Goal: Information Seeking & Learning: Learn about a topic

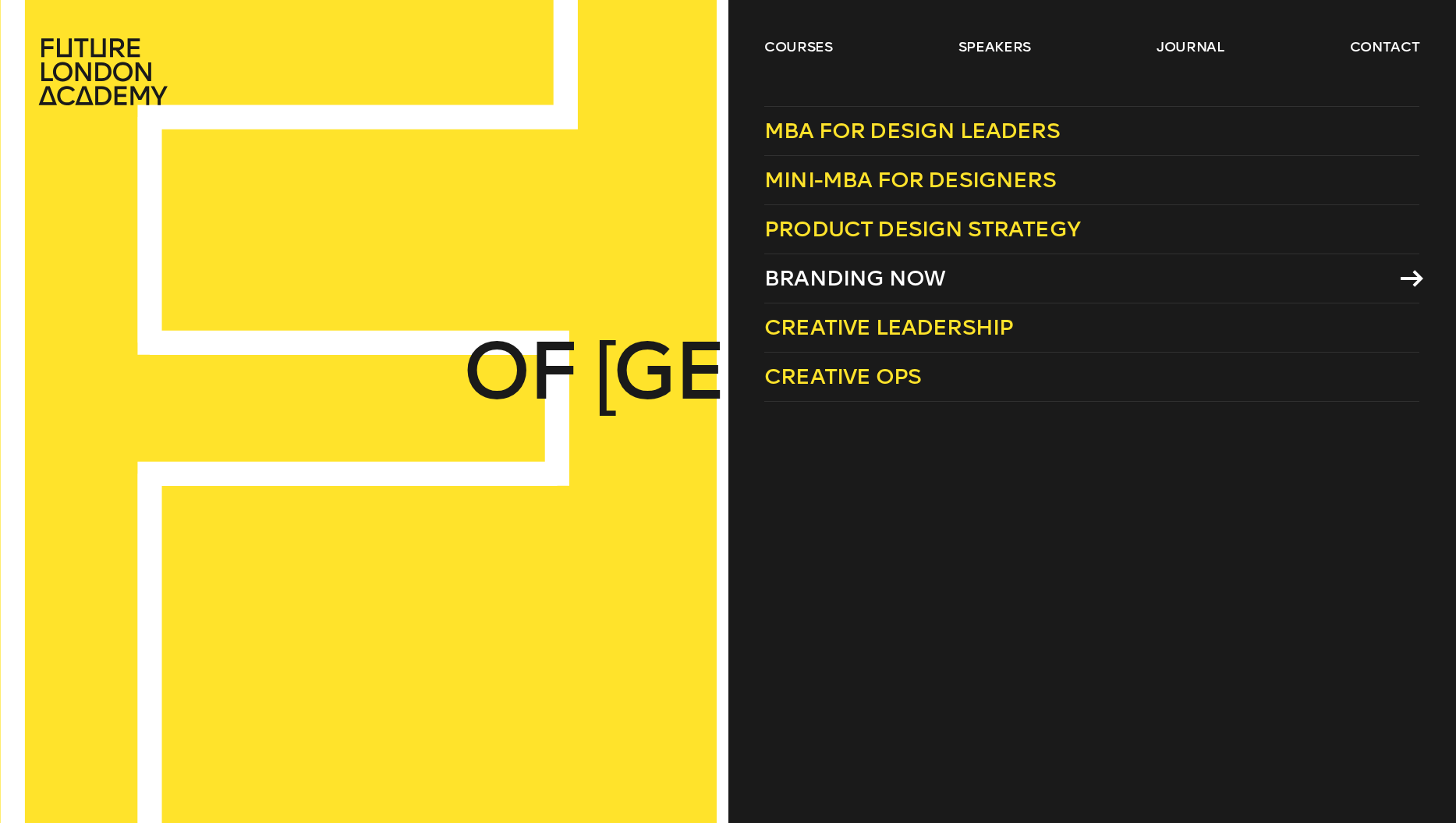
click at [903, 282] on span "Branding Now" at bounding box center [854, 278] width 181 height 26
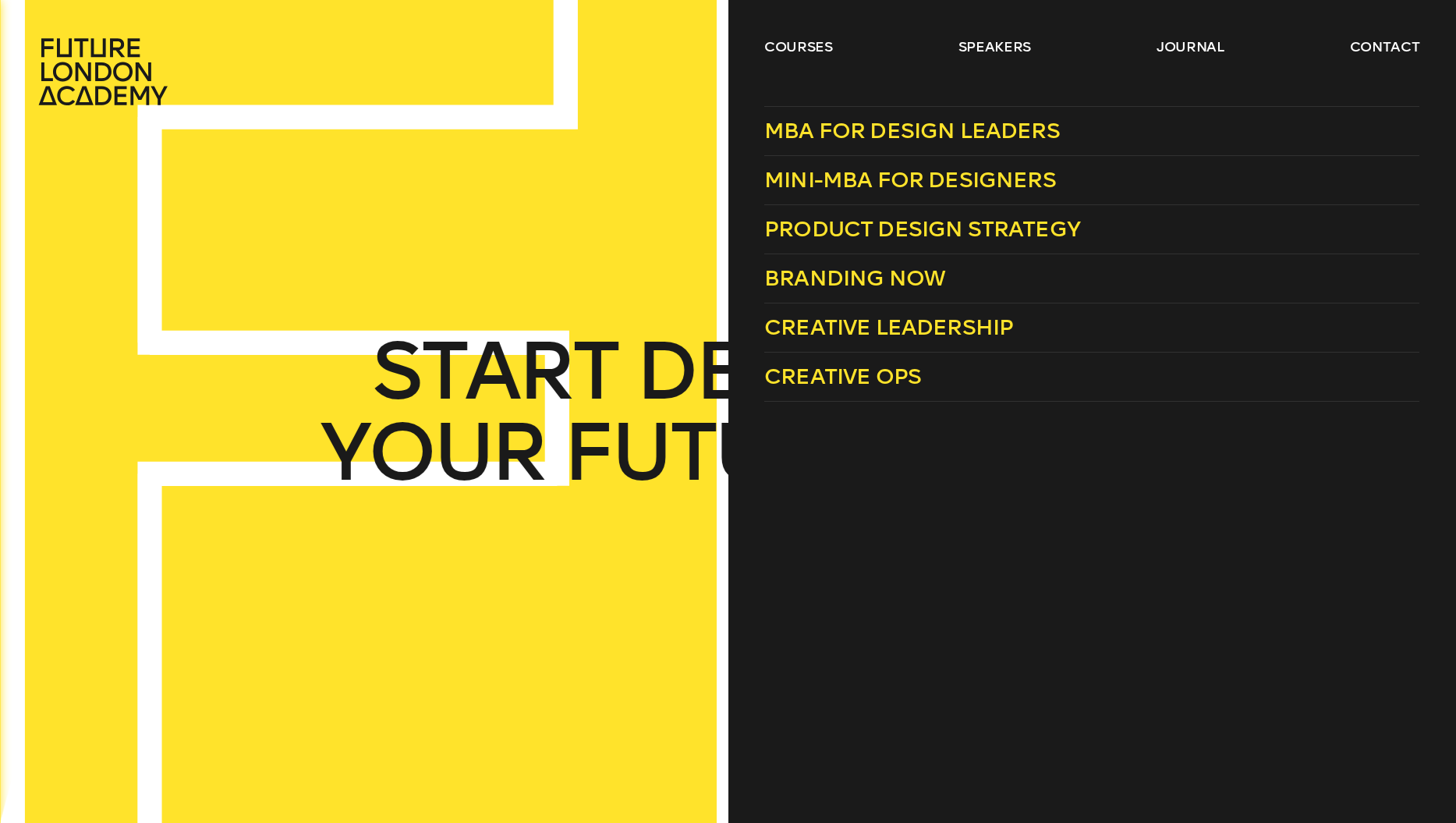
click at [820, 58] on ul "courses speakers journal contact" at bounding box center [1091, 71] width 655 height 69
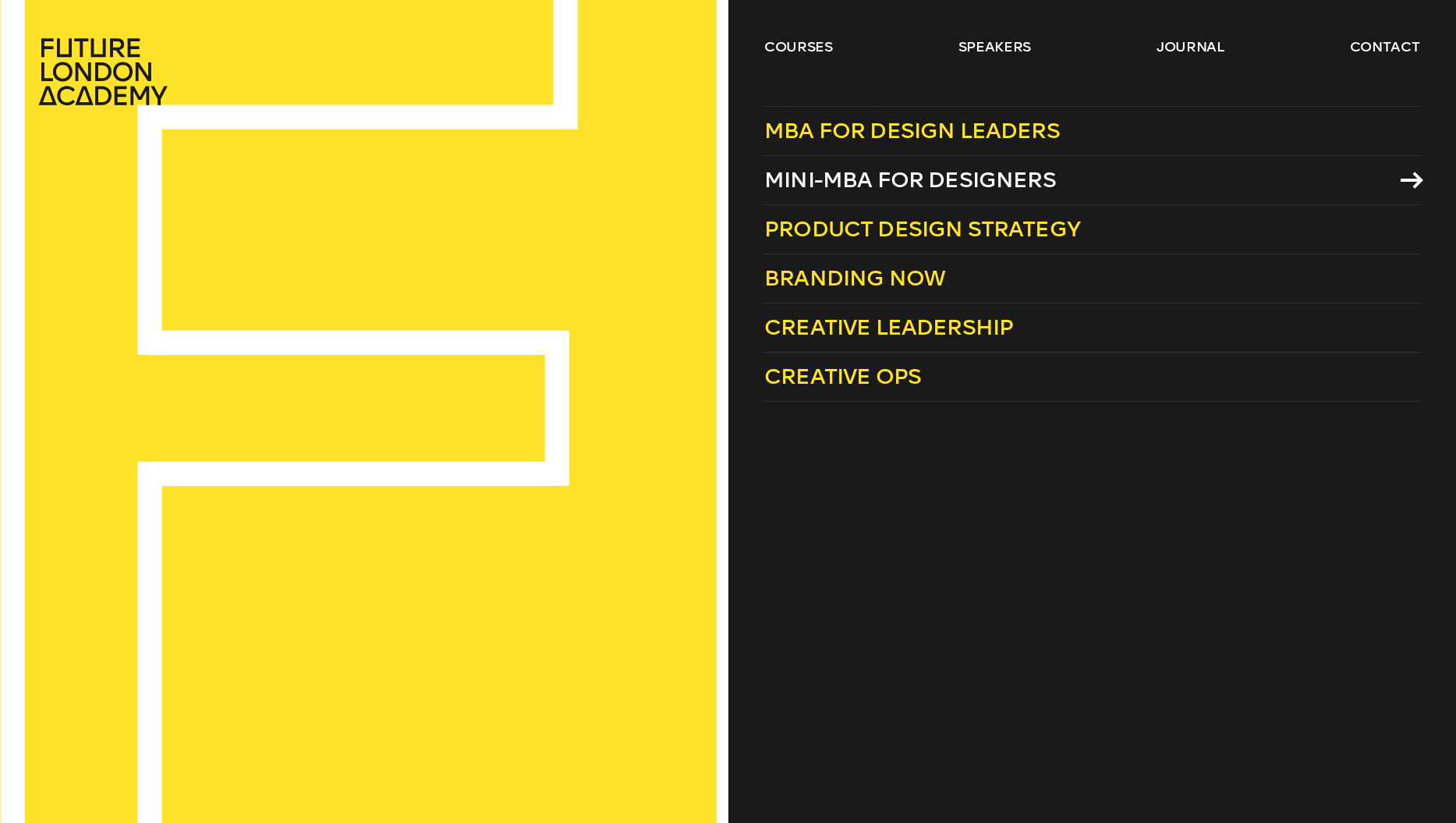
click at [924, 179] on span "Mini-MBA for Designers" at bounding box center [910, 180] width 292 height 26
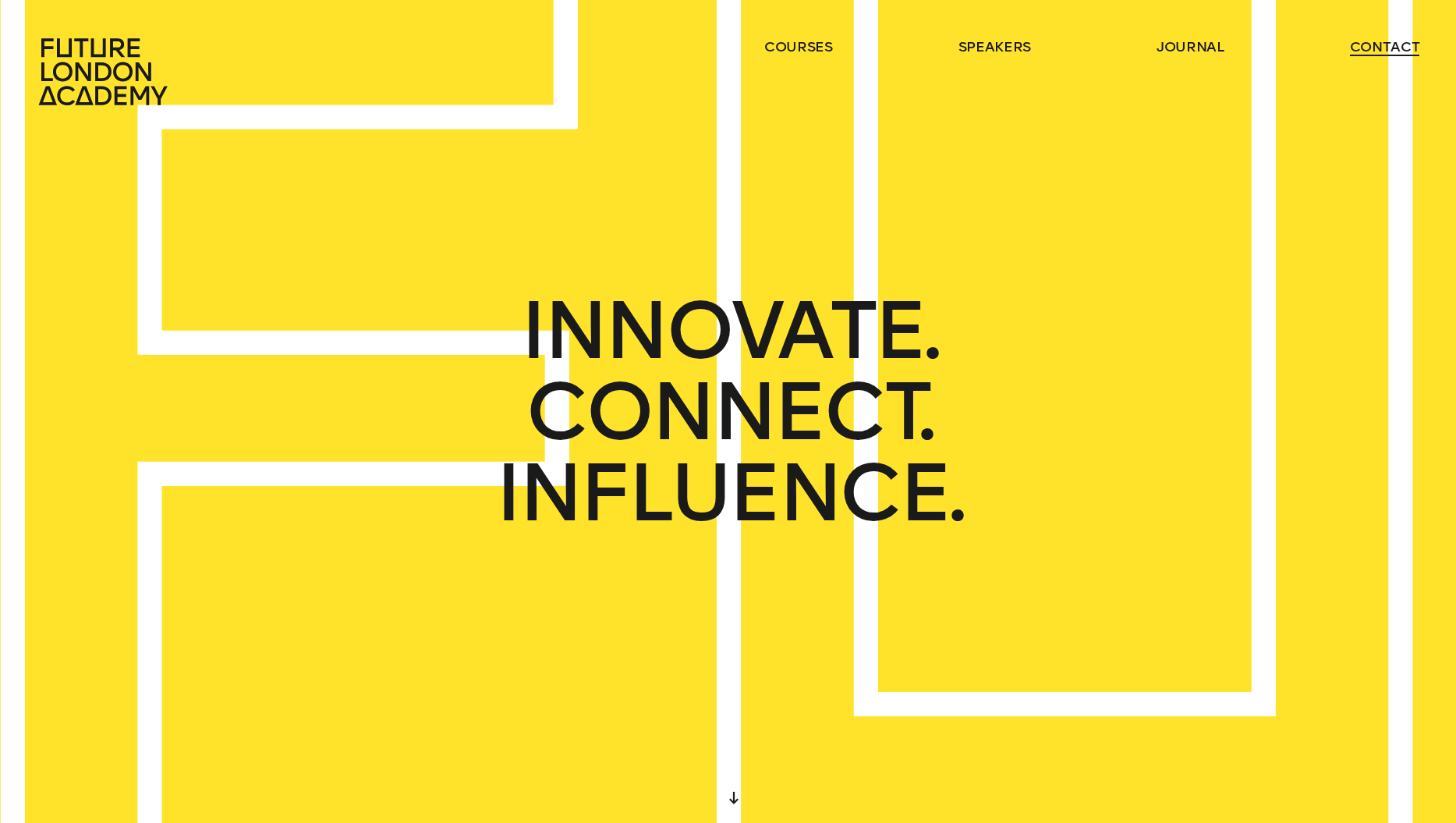
click at [1376, 40] on link "contact" at bounding box center [1385, 46] width 70 height 19
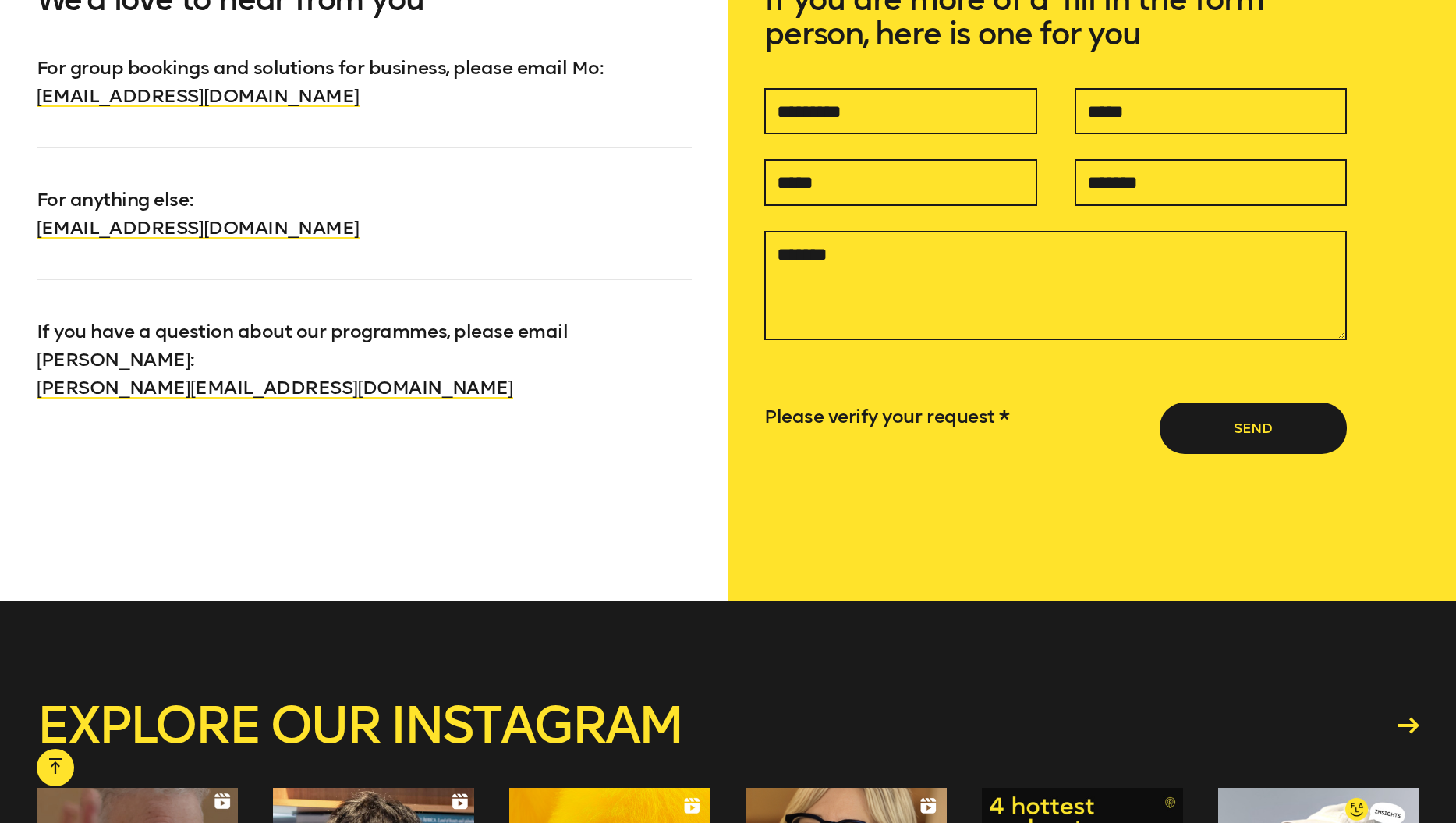
scroll to position [1486, 0]
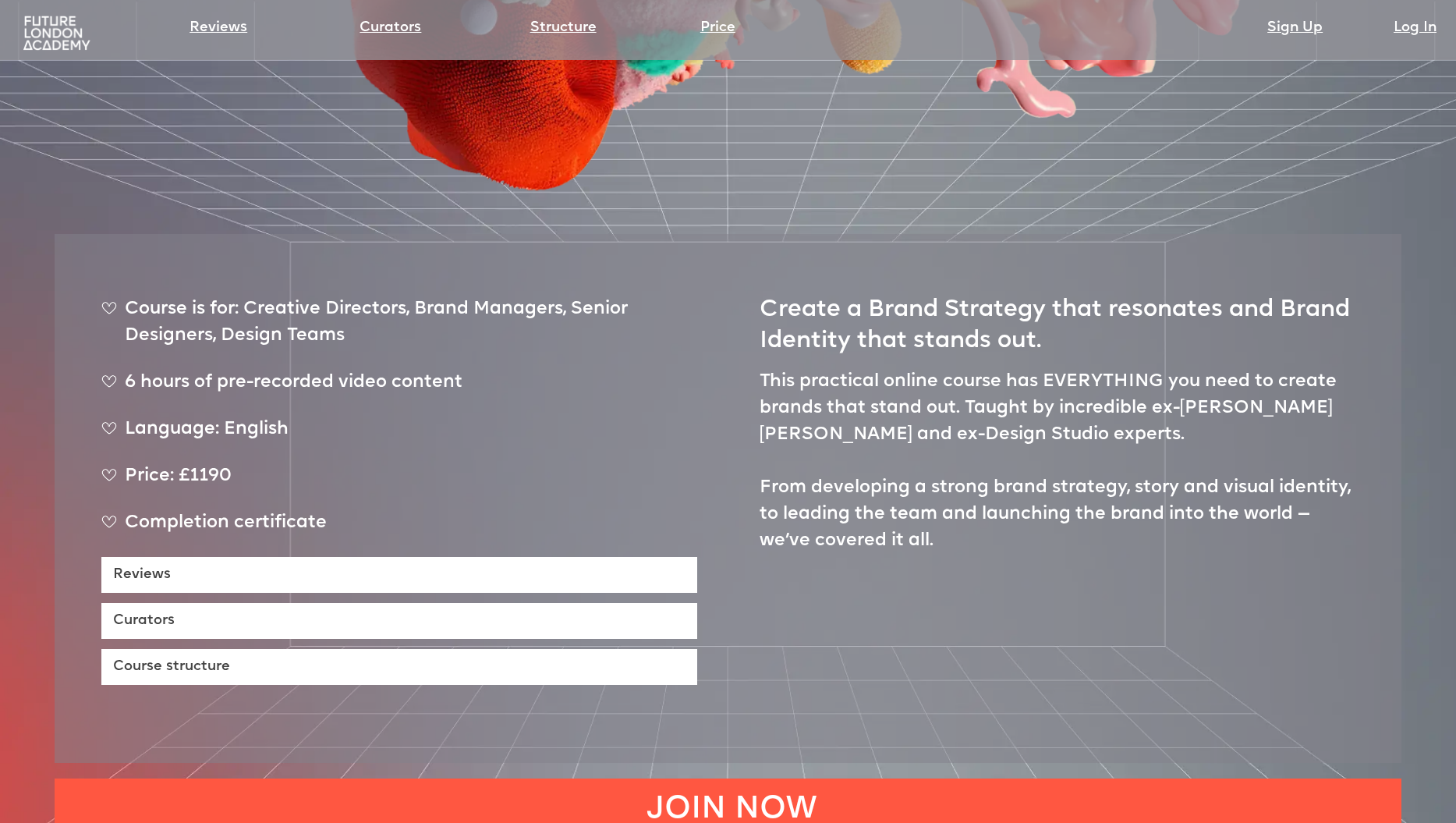
scroll to position [682, 0]
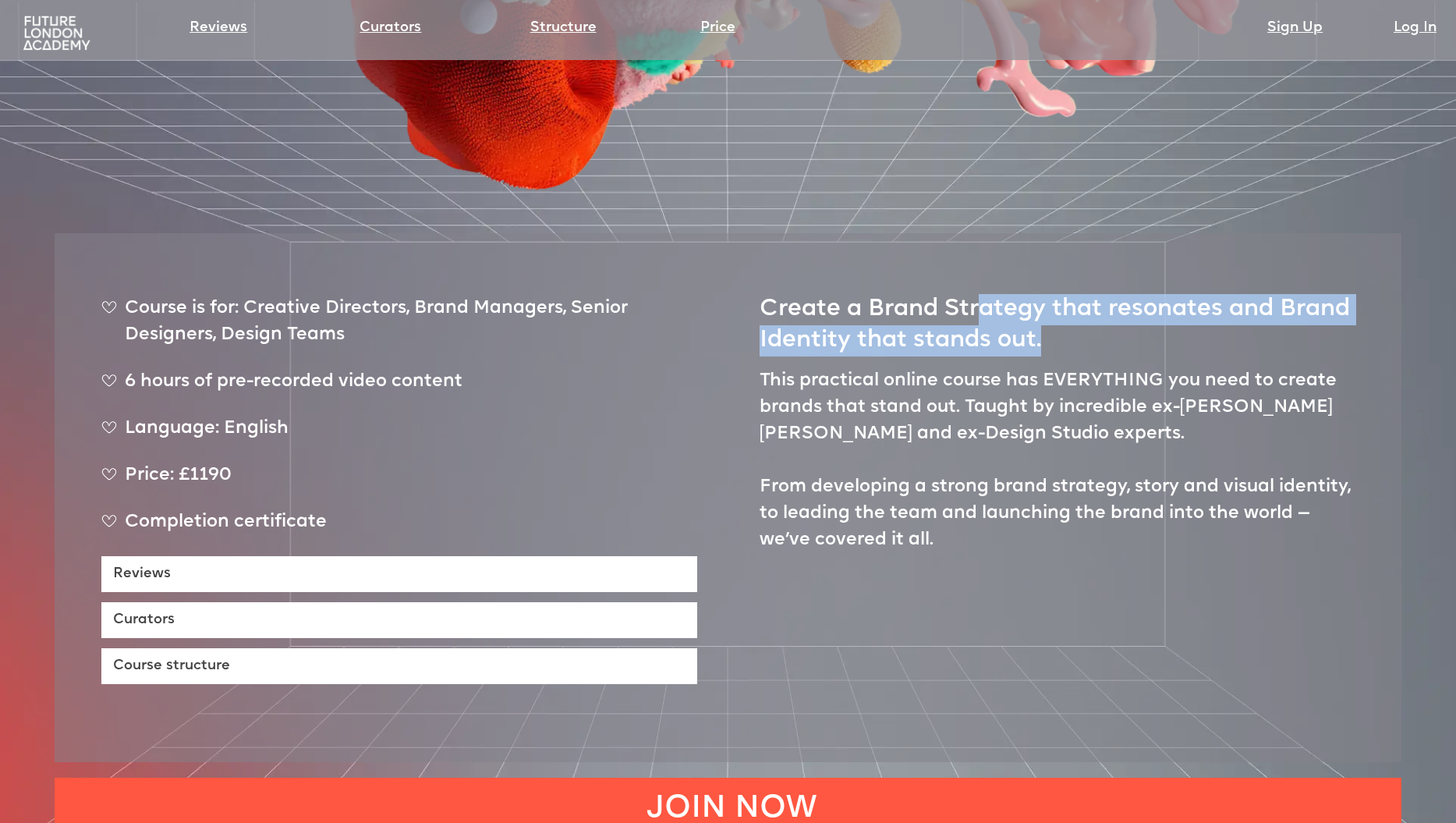
drag, startPoint x: 1021, startPoint y: 250, endPoint x: 1256, endPoint y: 264, distance: 235.4
click at [1256, 280] on h2 "Create a Brand Strategy that resonates and Brand Identity that stands out." at bounding box center [1057, 318] width 596 height 76
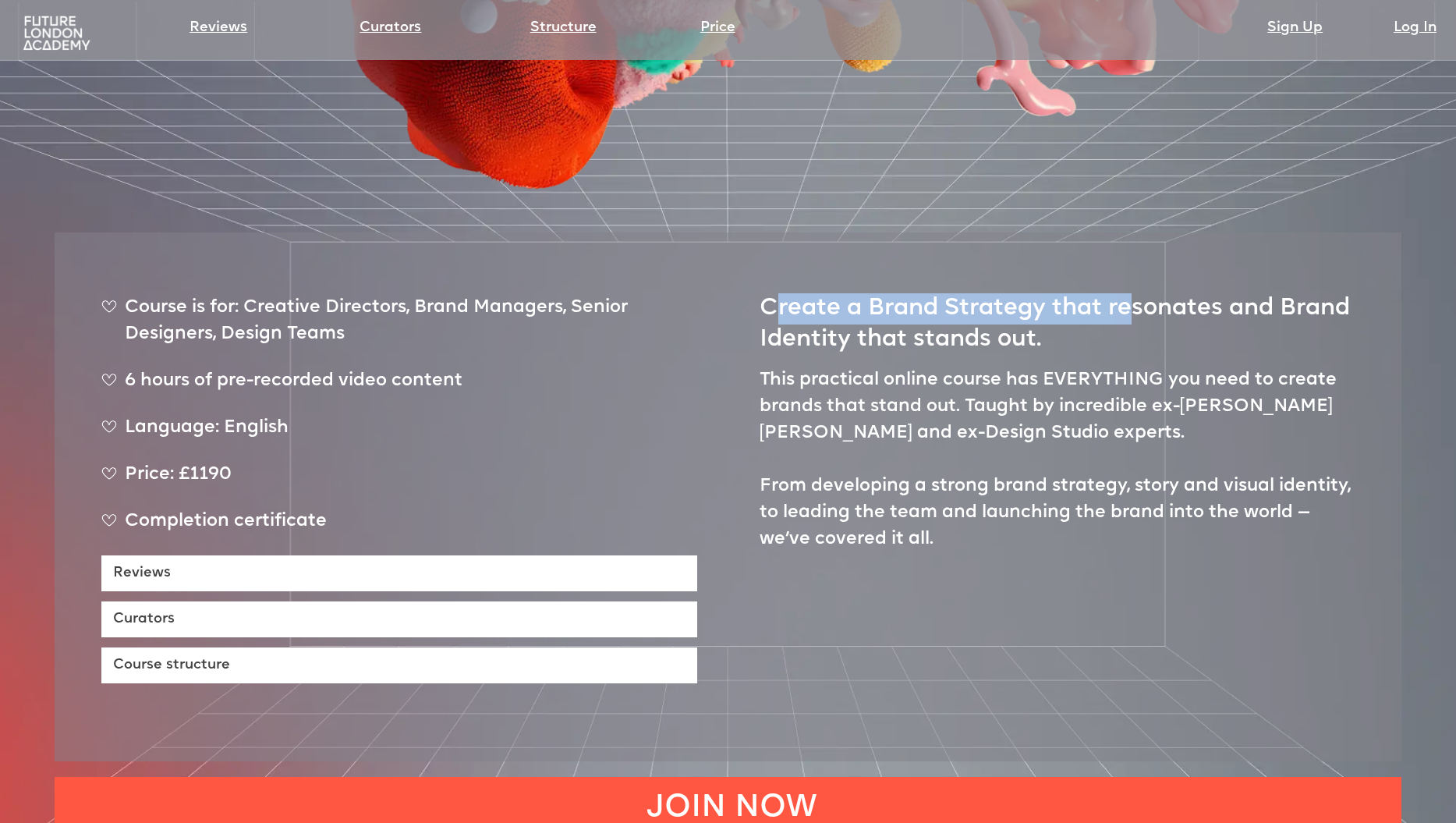
scroll to position [693, 0]
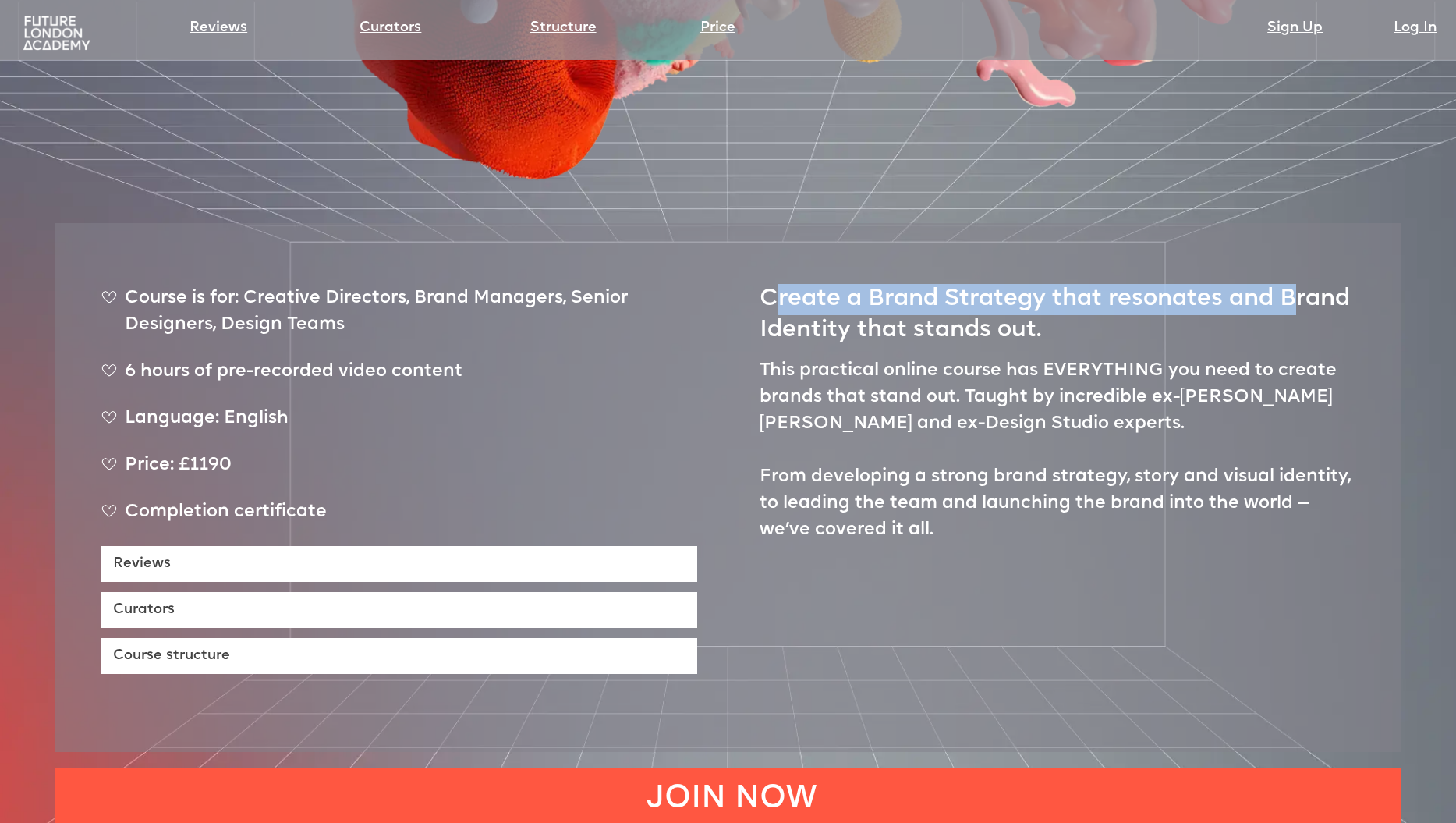
drag, startPoint x: 773, startPoint y: 245, endPoint x: 1301, endPoint y: 239, distance: 528.0
click at [1301, 270] on h2 "Create a Brand Strategy that resonates and Brand Identity that stands out." at bounding box center [1057, 308] width 596 height 76
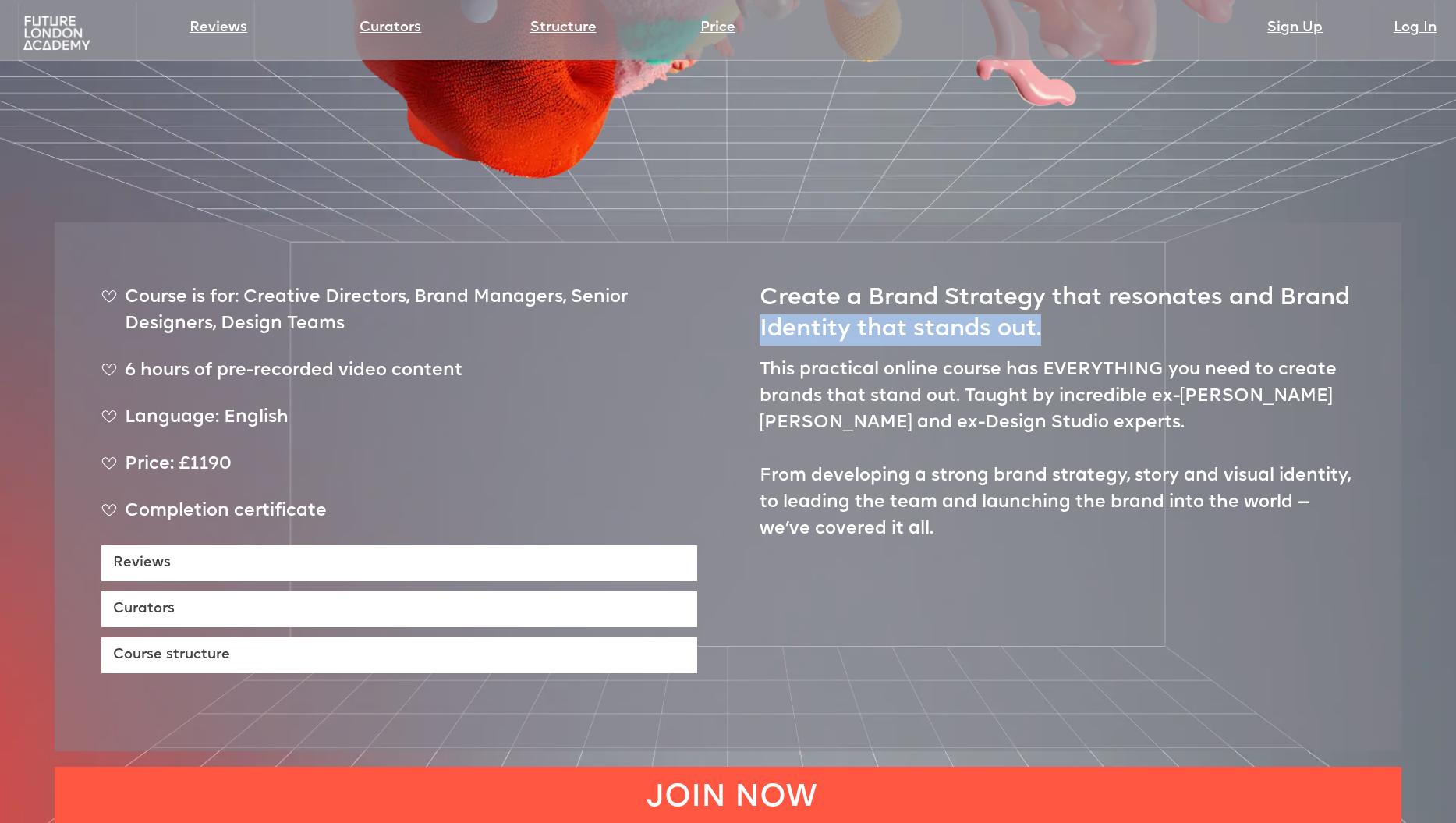
drag, startPoint x: 762, startPoint y: 268, endPoint x: 1075, endPoint y: 271, distance: 313.0
click at [1075, 271] on h2 "Create a Brand Strategy that resonates and Brand Identity that stands out." at bounding box center [1057, 307] width 596 height 76
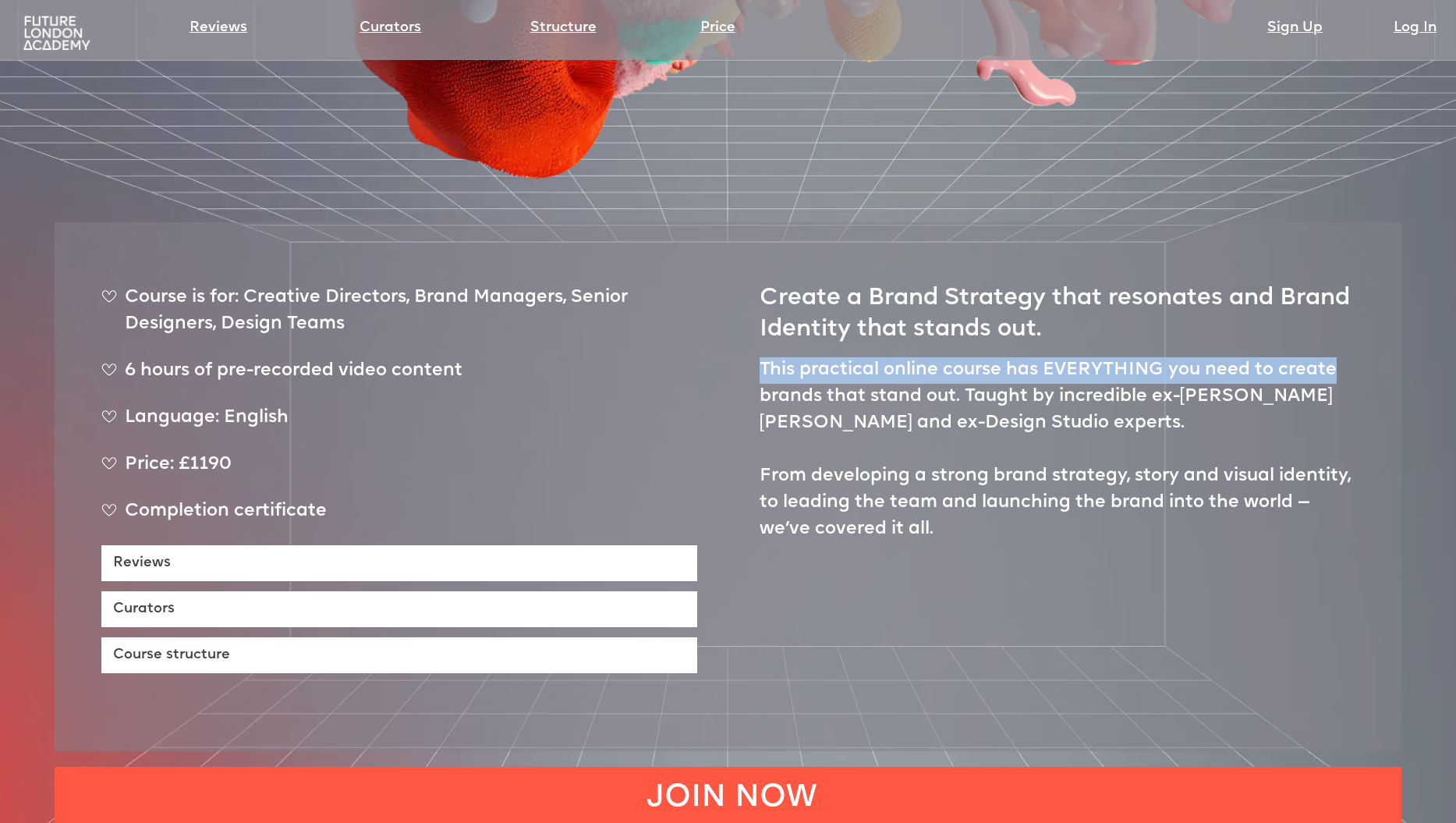
drag, startPoint x: 762, startPoint y: 305, endPoint x: 1245, endPoint y: 318, distance: 483.2
click at [1331, 357] on p "This practical online course has EVERYTHING you need to create brands that stan…" at bounding box center [1057, 450] width 596 height 185
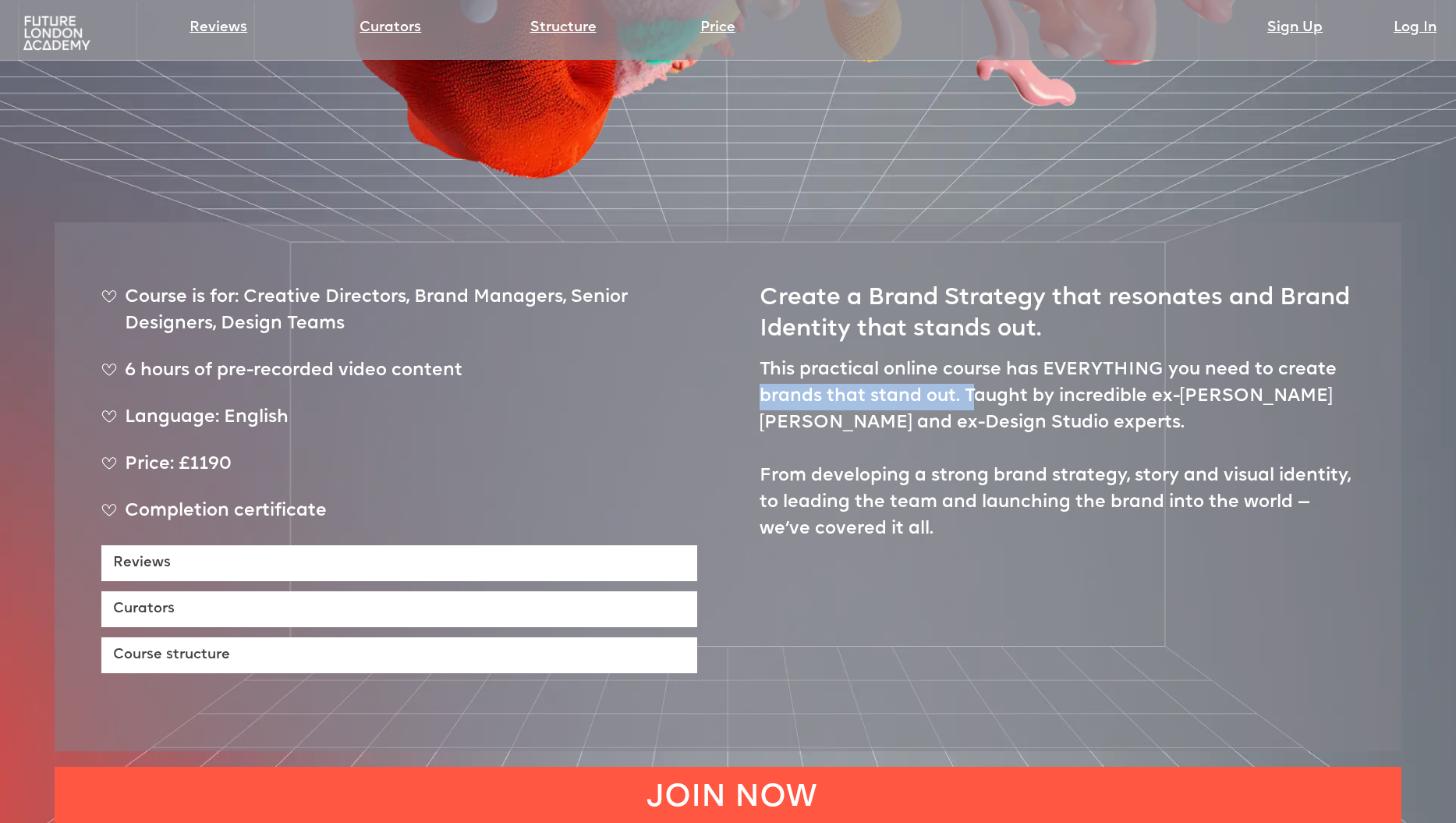
scroll to position [701, 0]
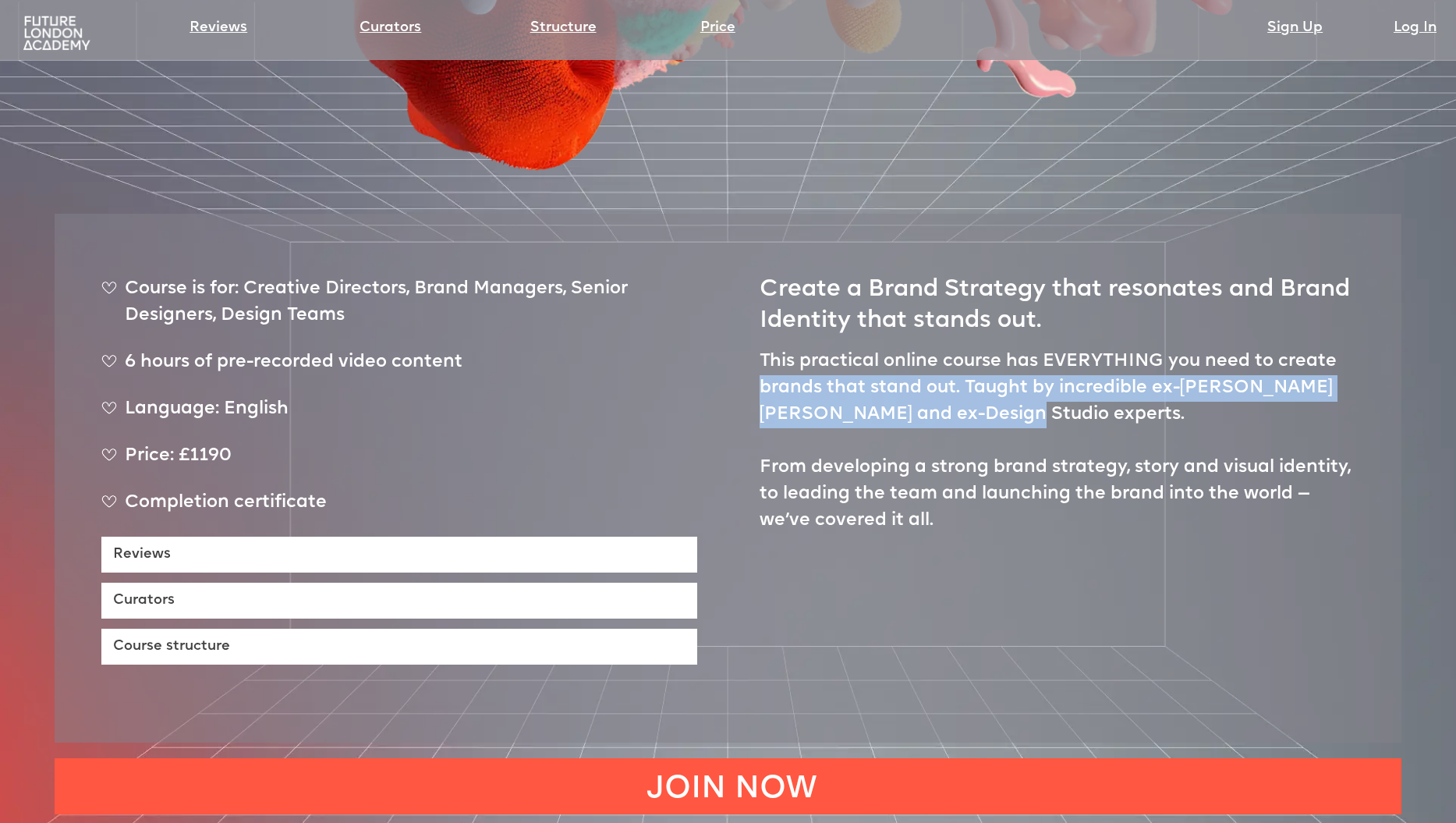
drag, startPoint x: 756, startPoint y: 337, endPoint x: 1338, endPoint y: 345, distance: 582.1
click at [1338, 345] on div "Course is for: Creative Directors, Brand Managers, Senior Designers, Design Tea…" at bounding box center [728, 478] width 1347 height 529
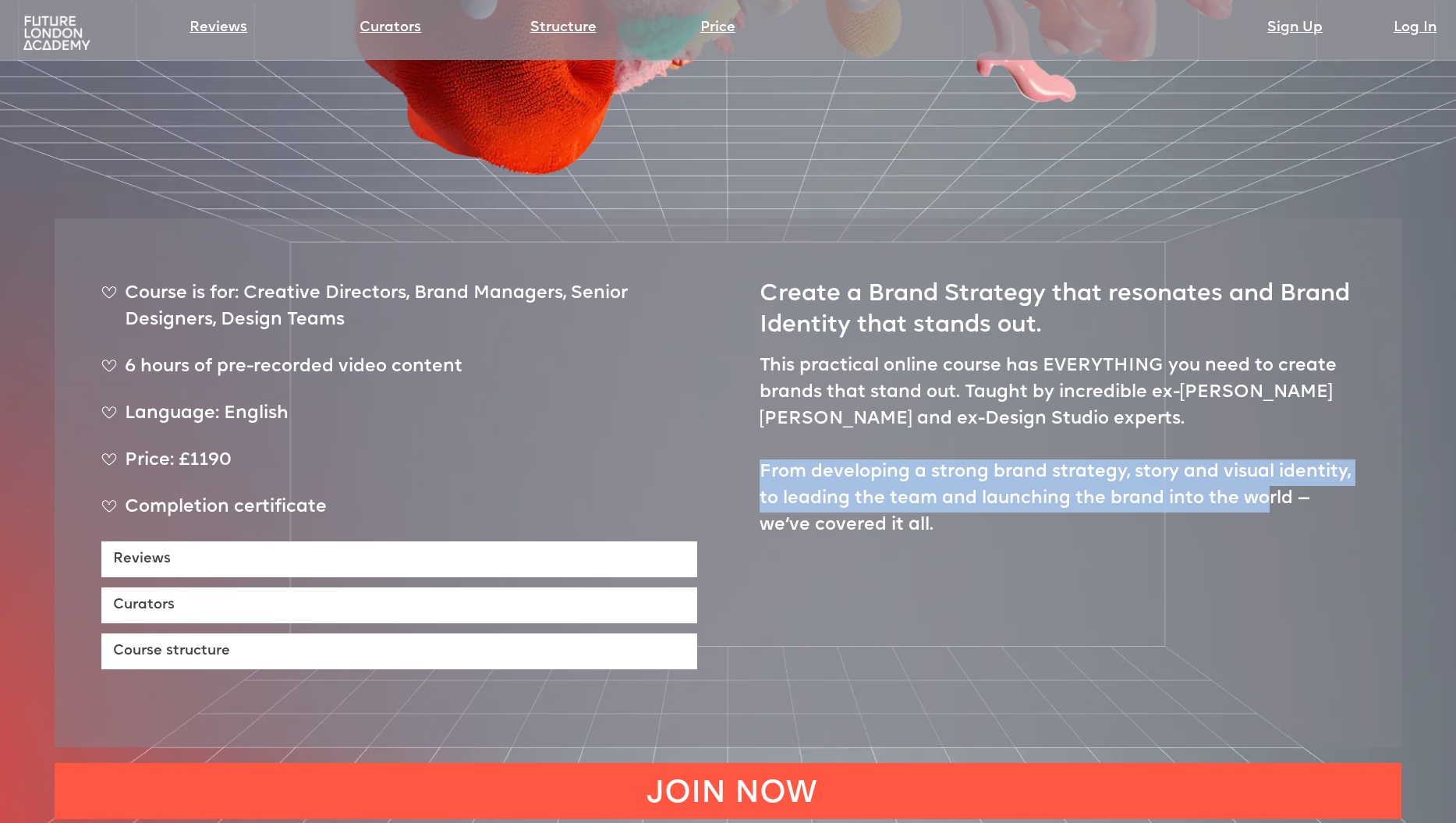
scroll to position [698, 1]
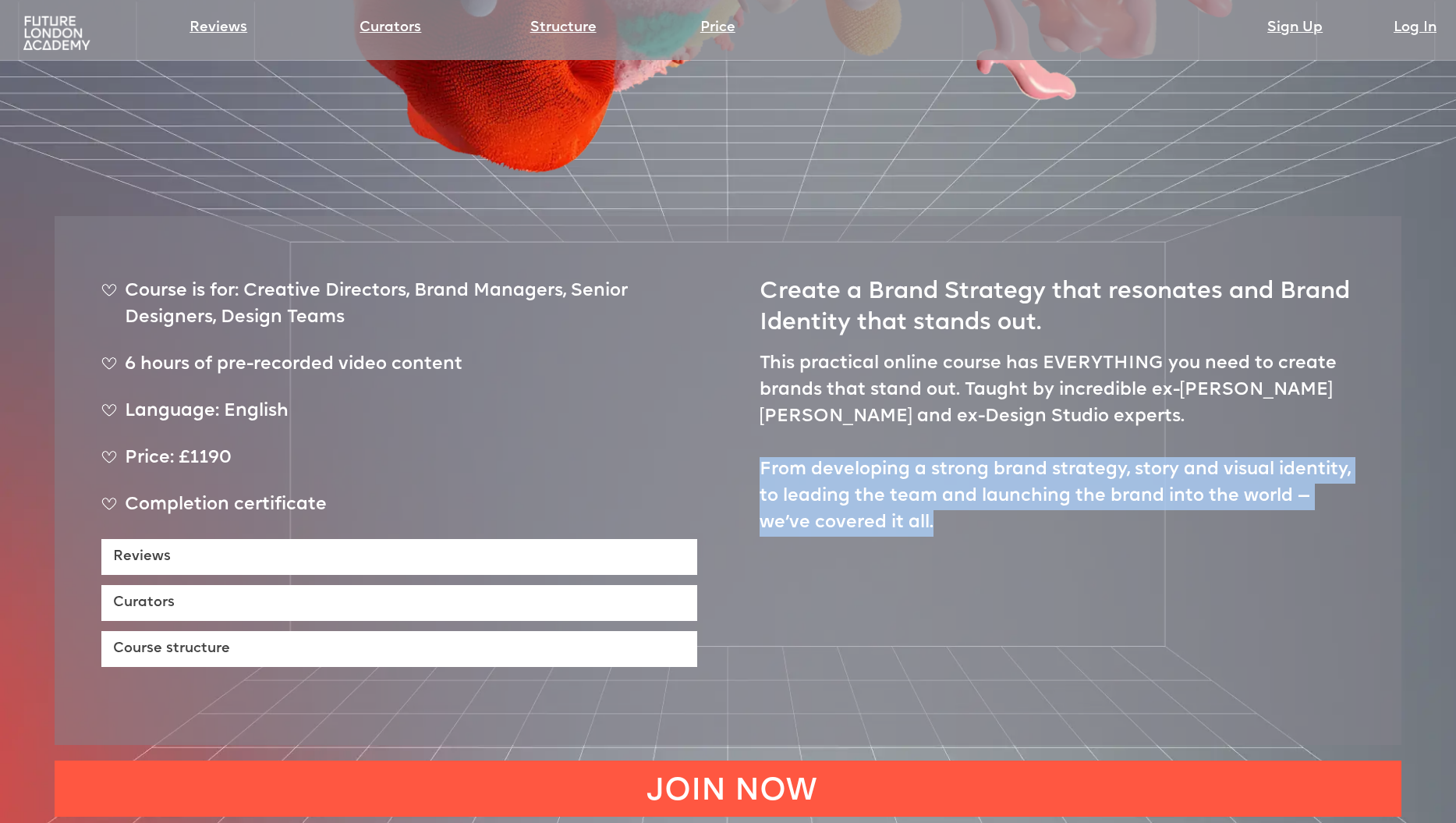
drag, startPoint x: 762, startPoint y: 407, endPoint x: 1292, endPoint y: 445, distance: 531.4
click at [1292, 445] on p "This practical online course has EVERYTHING you need to create brands that stan…" at bounding box center [1057, 443] width 596 height 185
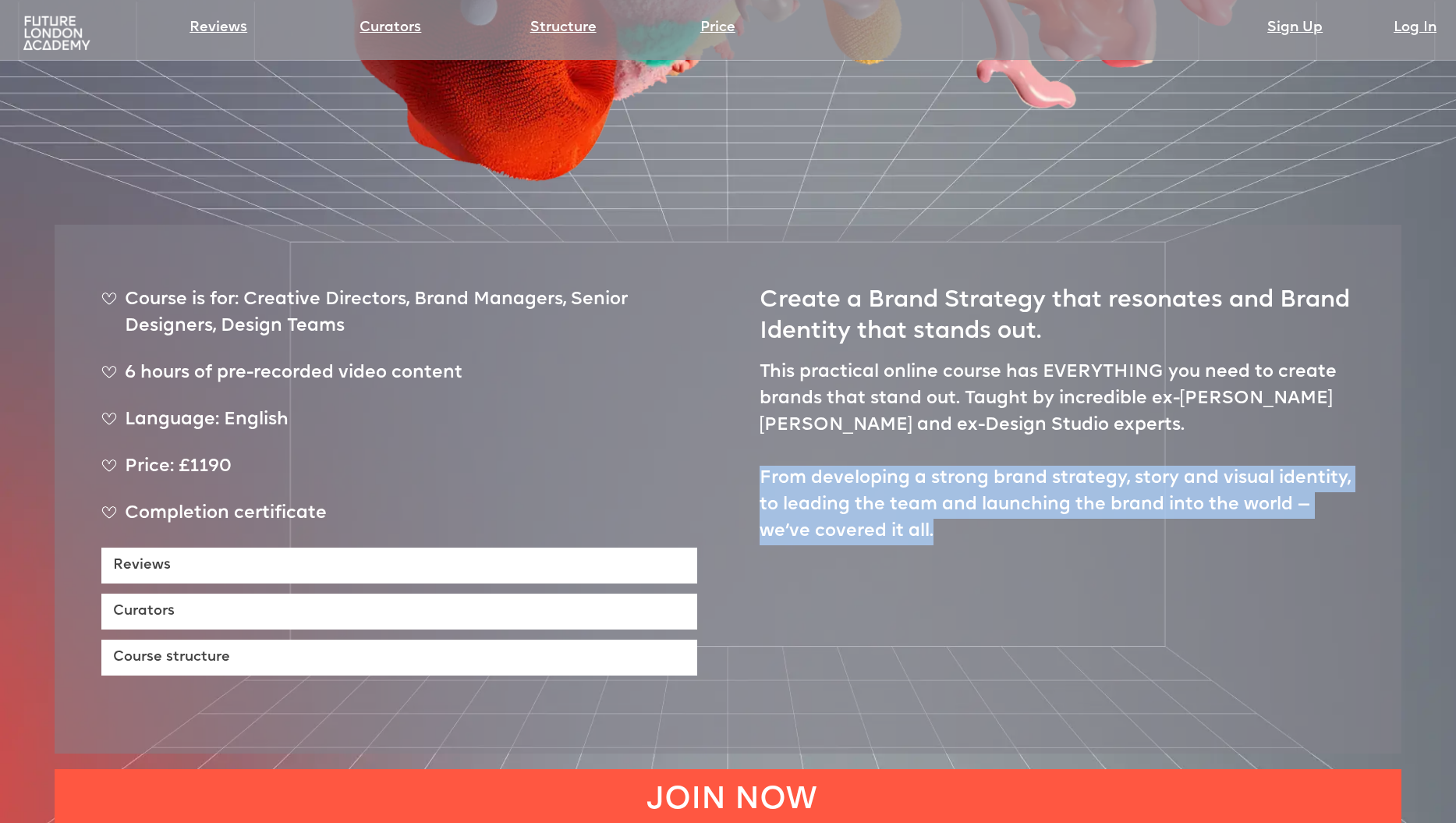
scroll to position [688, 0]
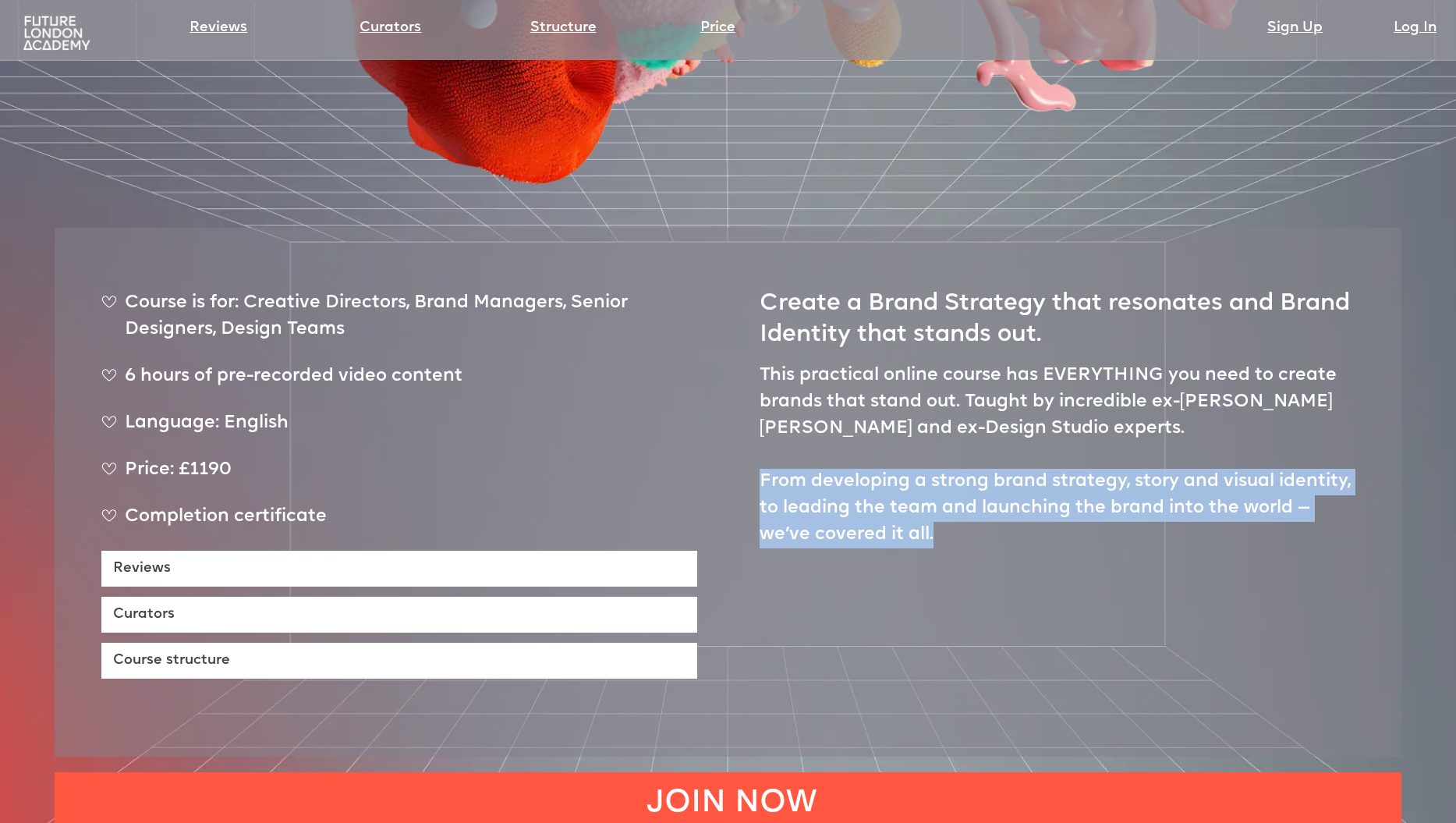
click at [912, 462] on p "This practical online course has EVERYTHING you need to create brands that stan…" at bounding box center [1057, 455] width 596 height 185
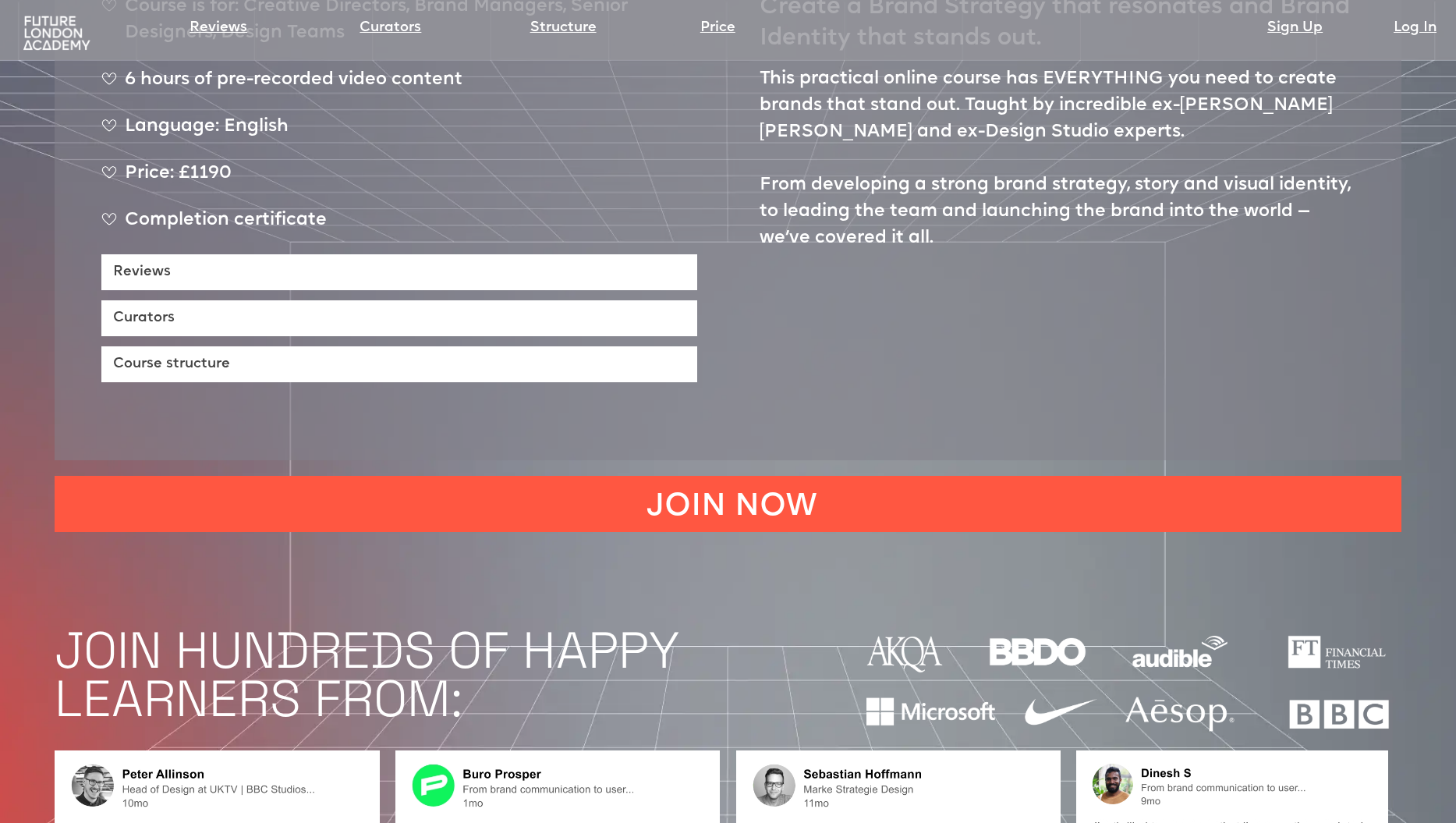
scroll to position [983, 0]
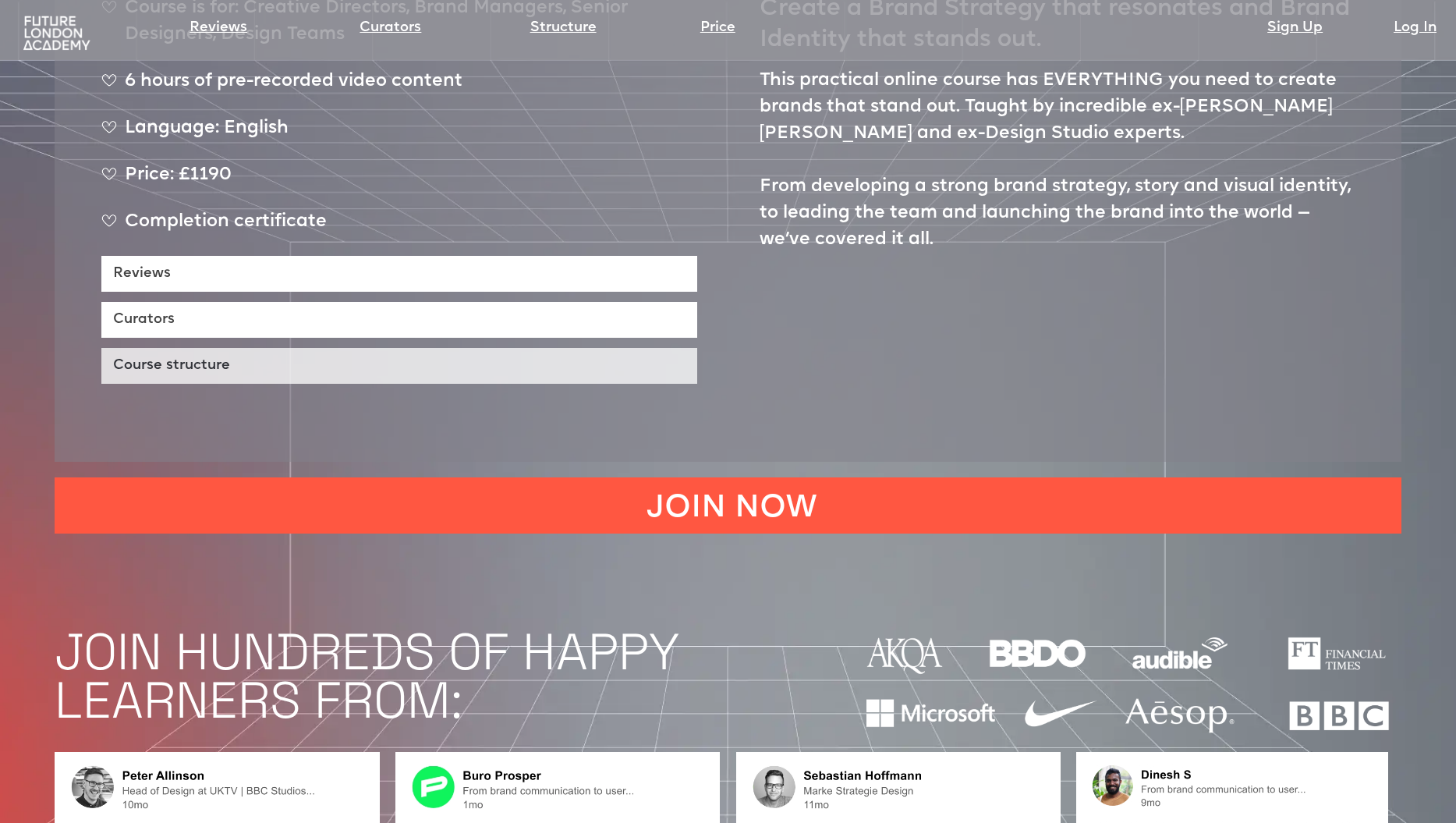
click at [299, 348] on link "Course structure" at bounding box center [399, 365] width 596 height 36
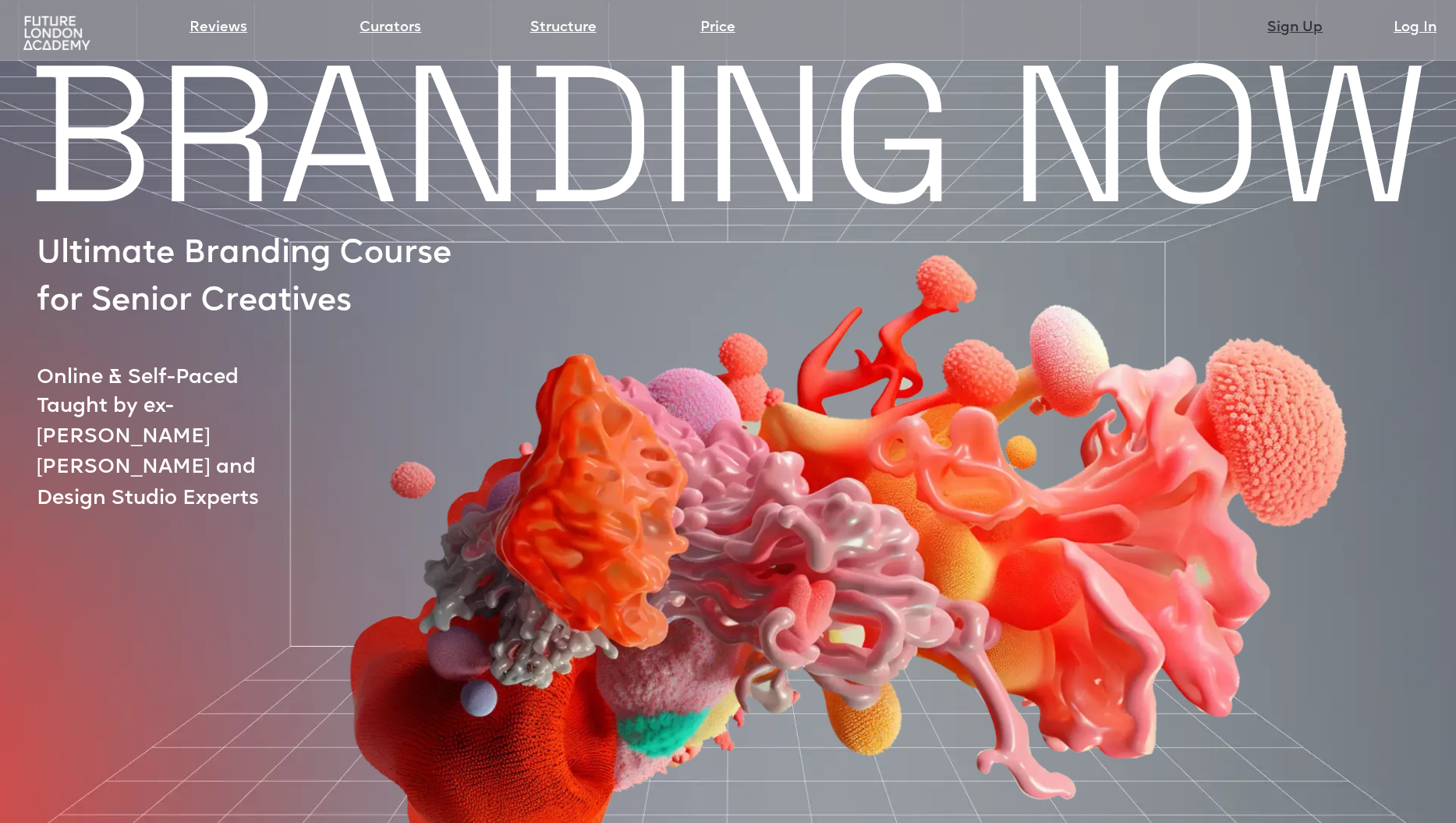
click at [1288, 30] on link "Sign Up" at bounding box center [1295, 28] width 55 height 22
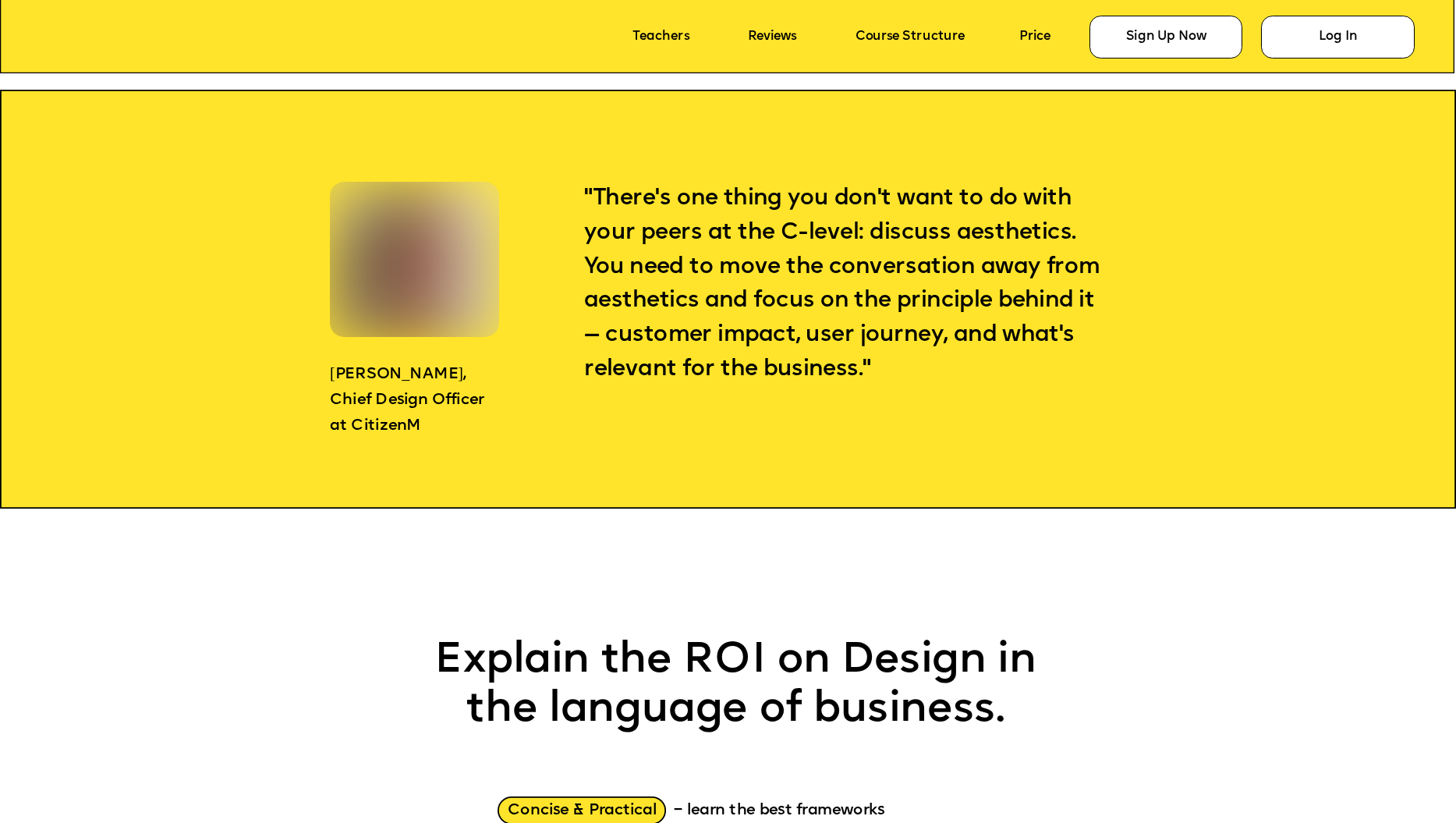
scroll to position [1658, 0]
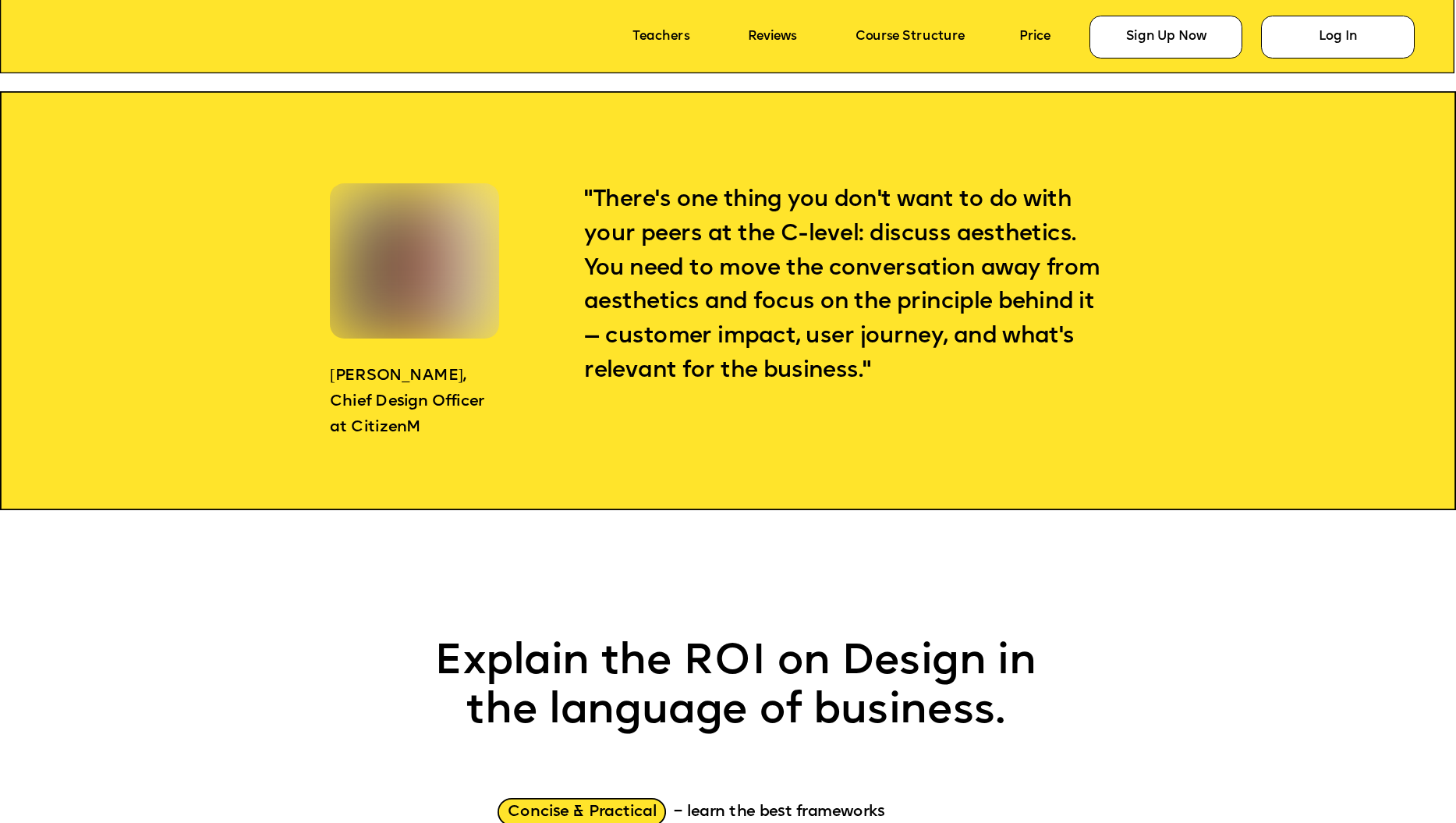
click at [429, 251] on div at bounding box center [414, 260] width 177 height 163
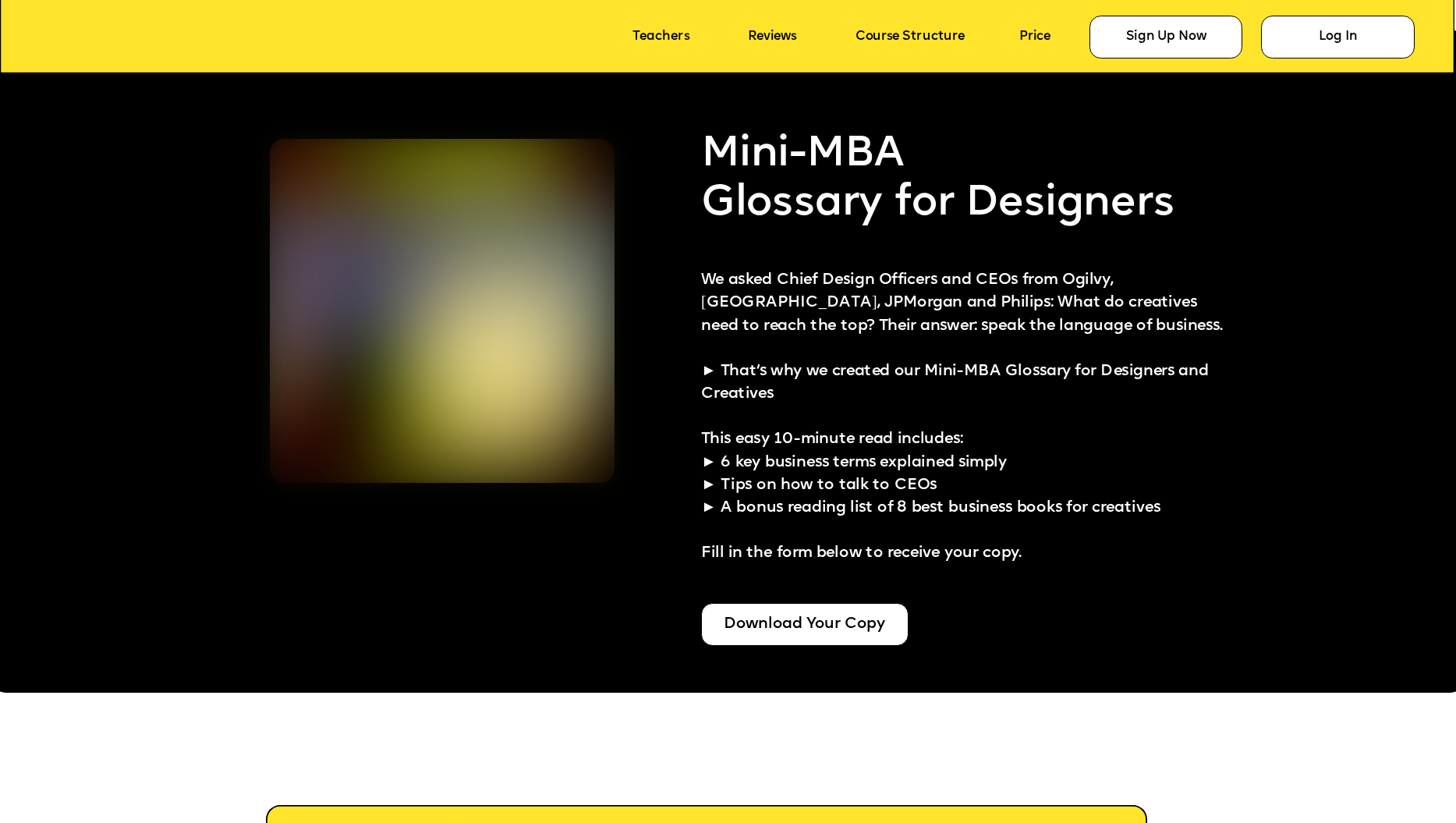
scroll to position [3742, 0]
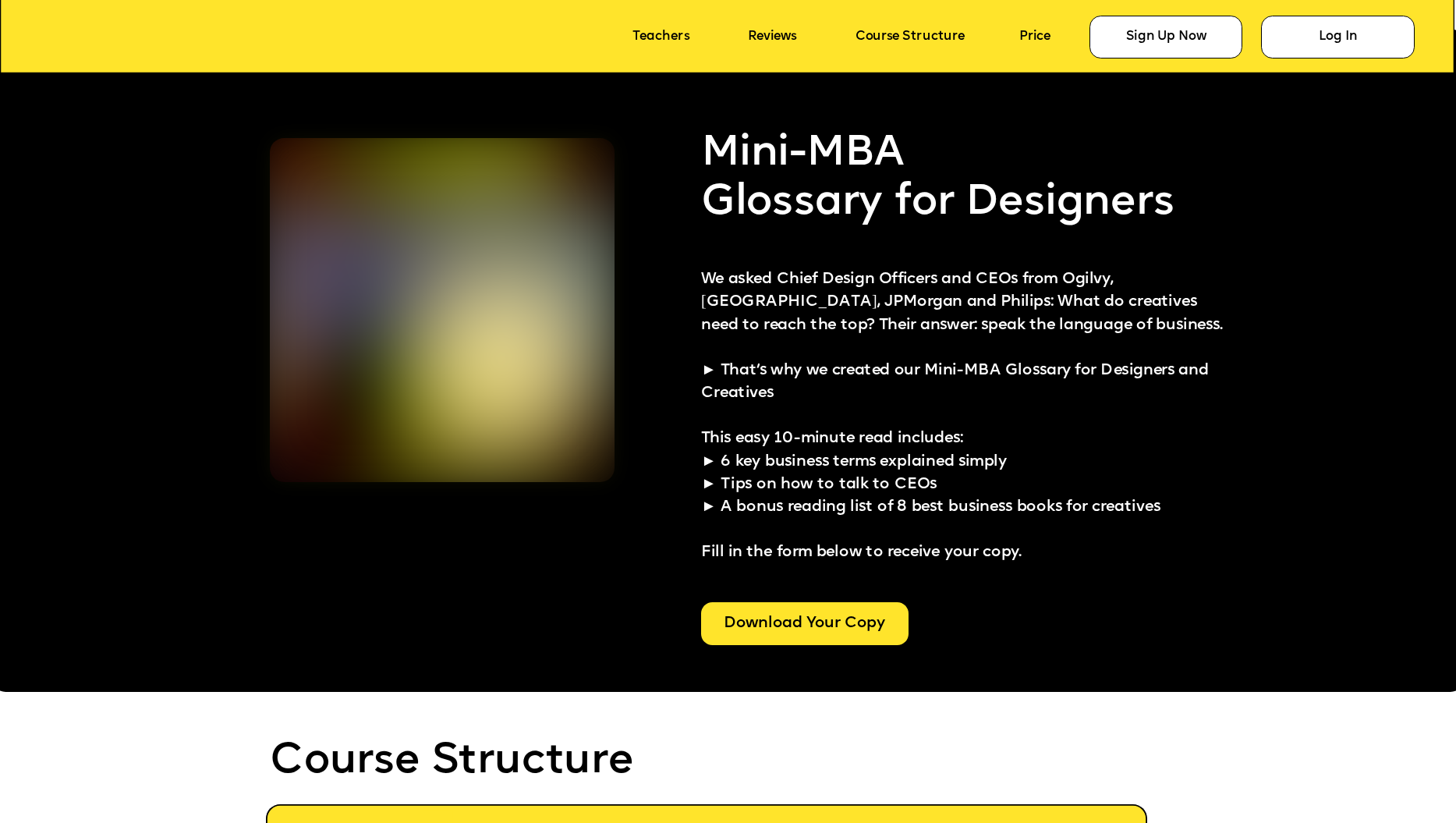
click at [848, 628] on div "Download Your Copy" at bounding box center [805, 623] width 207 height 43
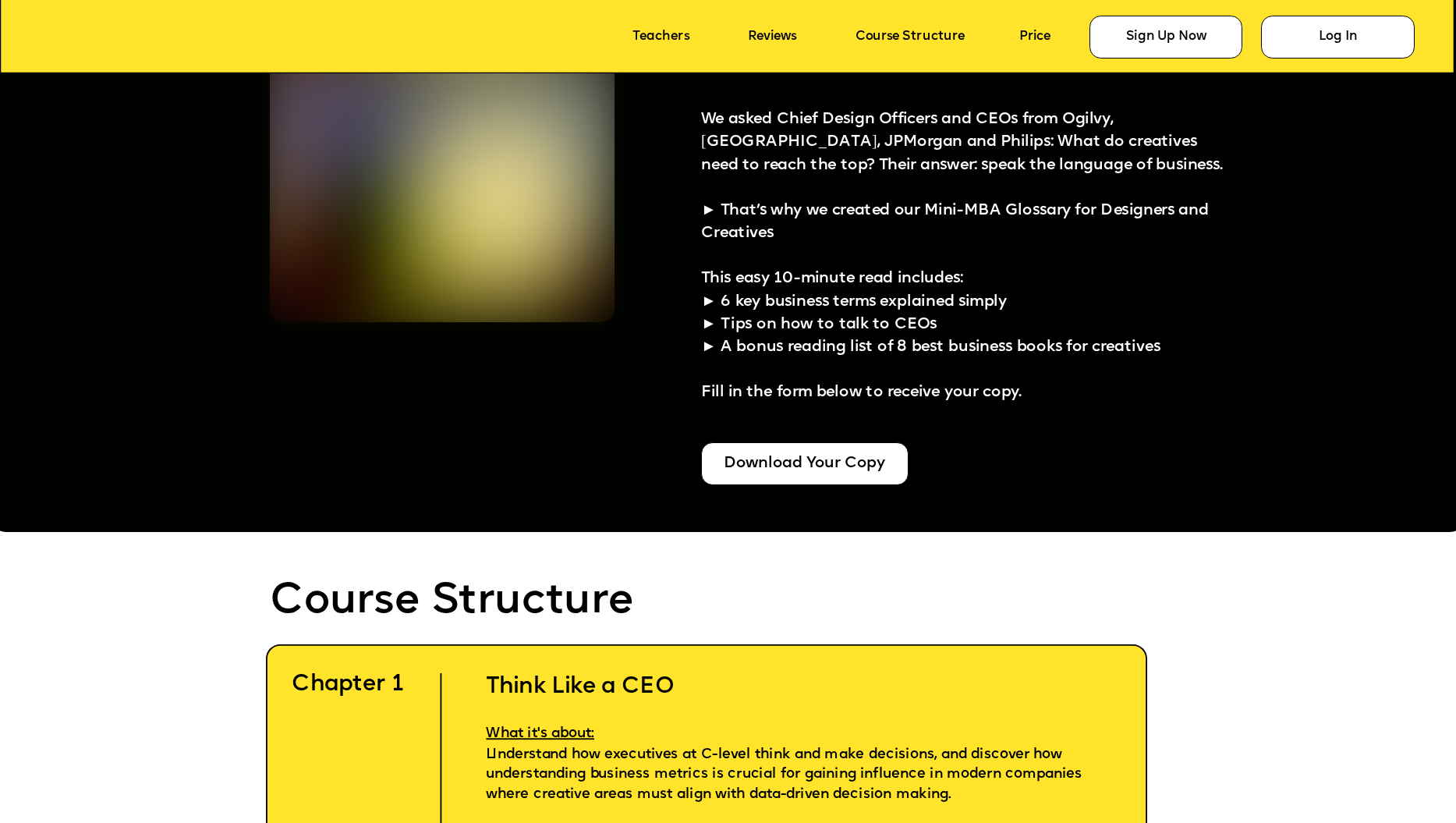
scroll to position [3922, 0]
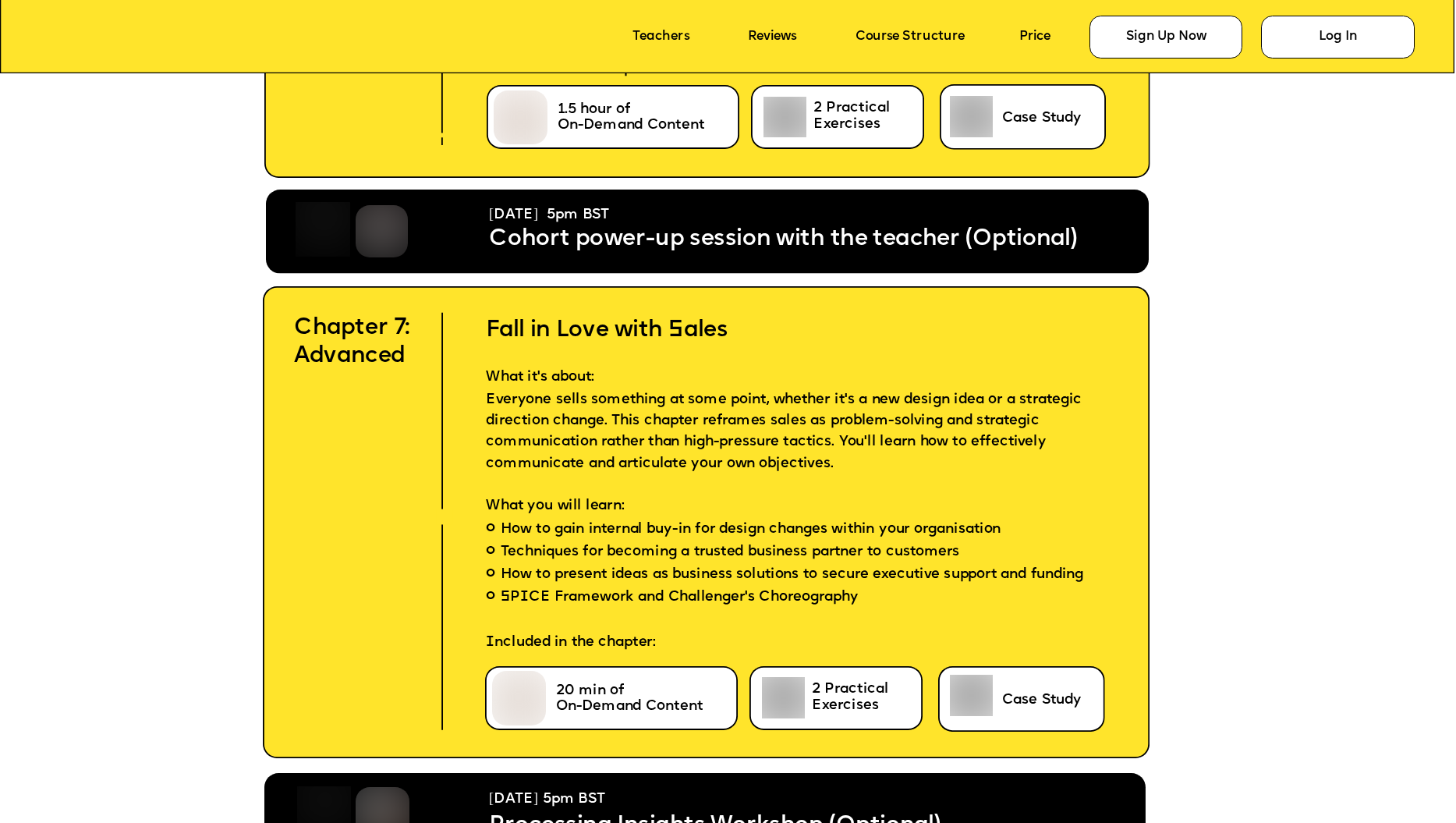
scroll to position [7481, 0]
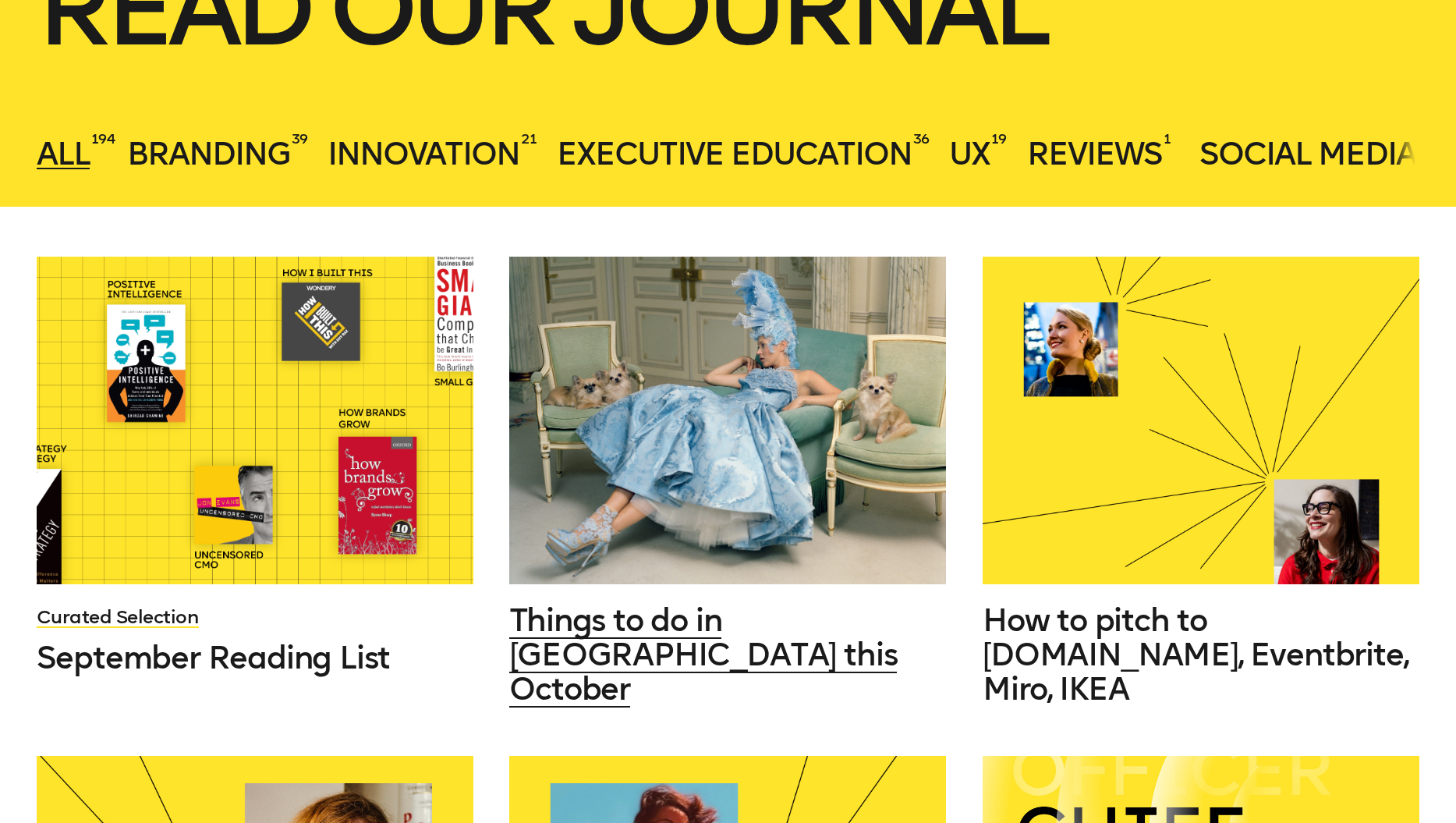
scroll to position [462, 0]
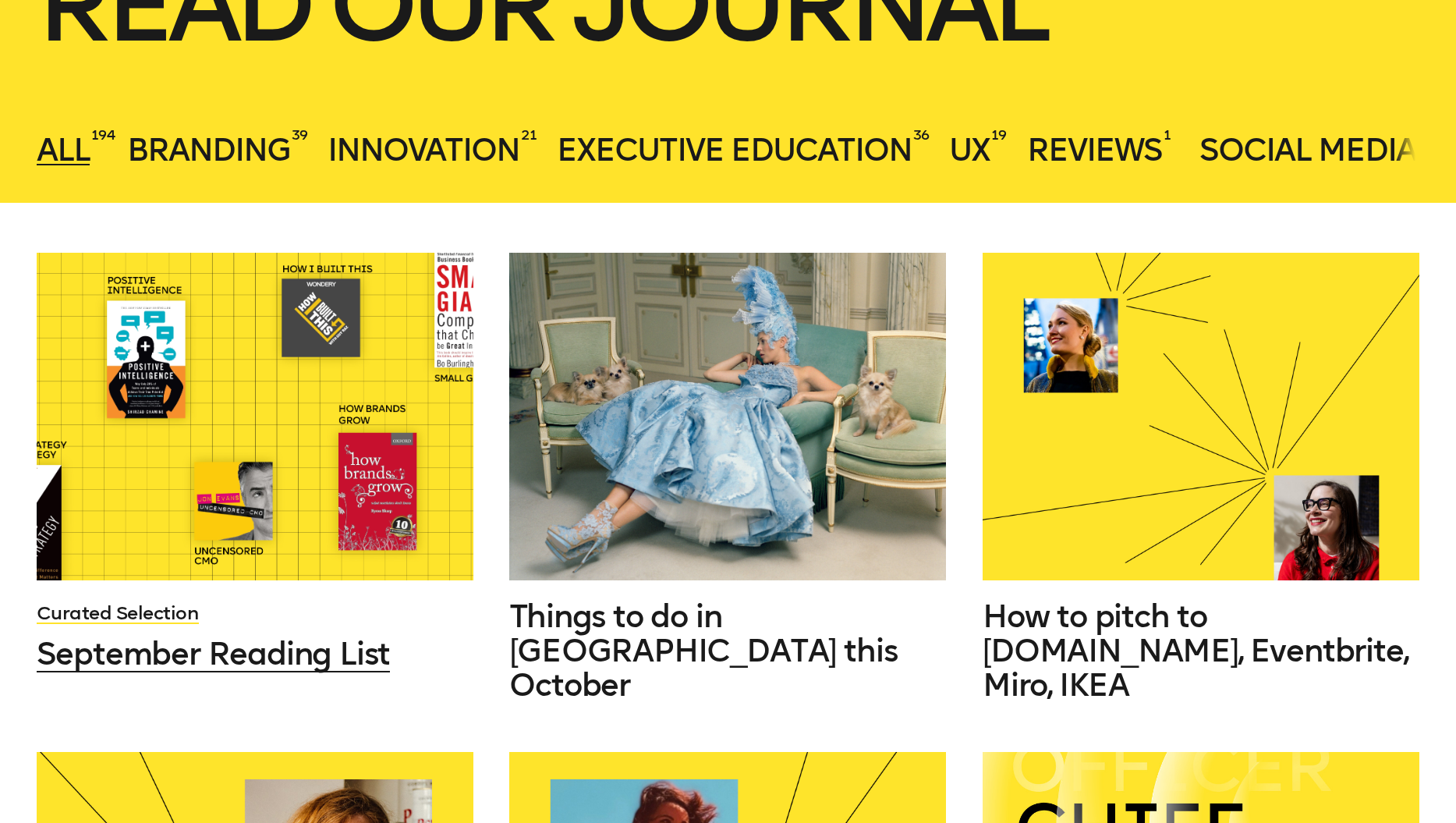
click at [280, 654] on span "September Reading List" at bounding box center [213, 654] width 354 height 37
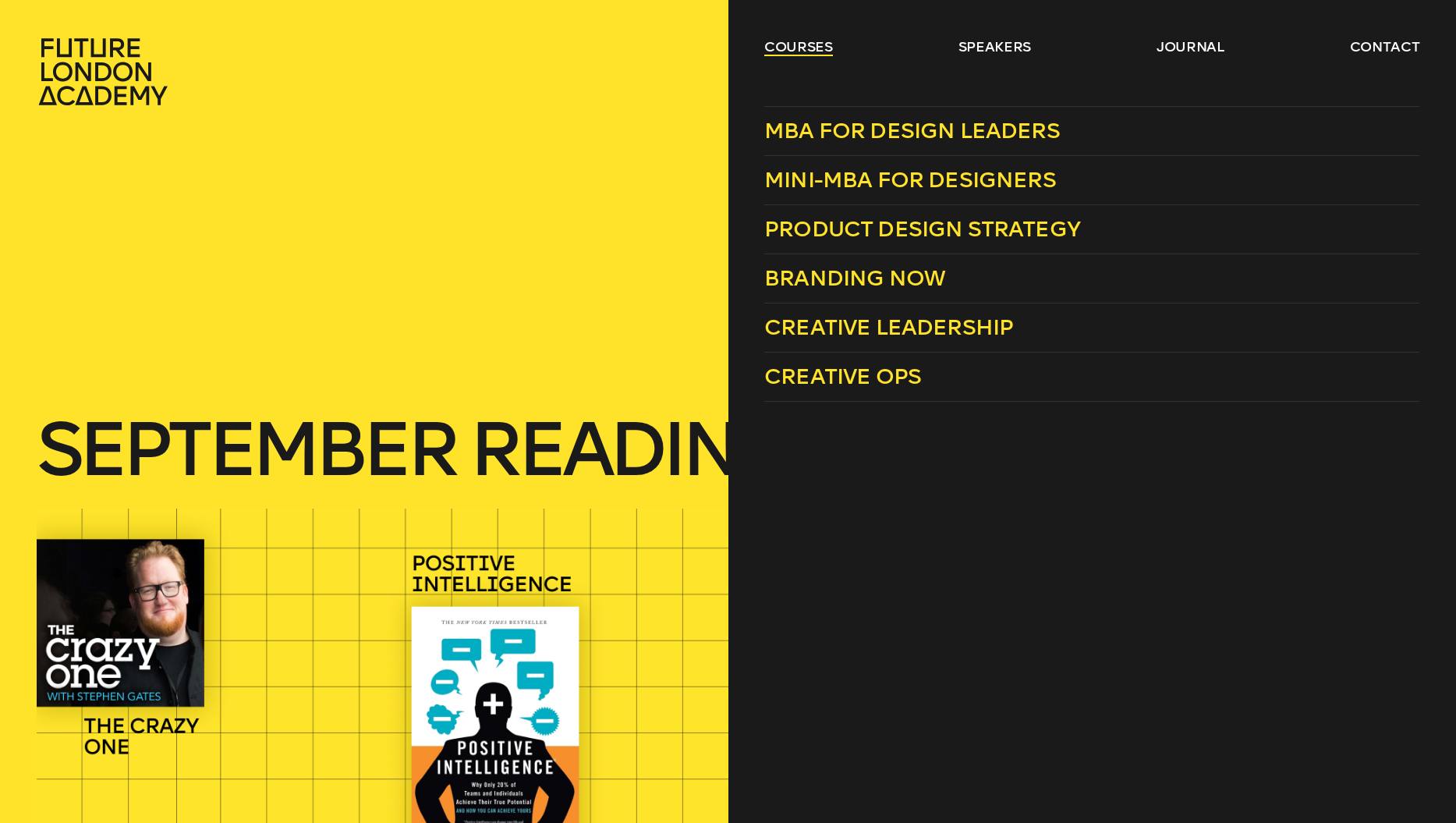
click at [813, 45] on link "courses" at bounding box center [798, 46] width 69 height 19
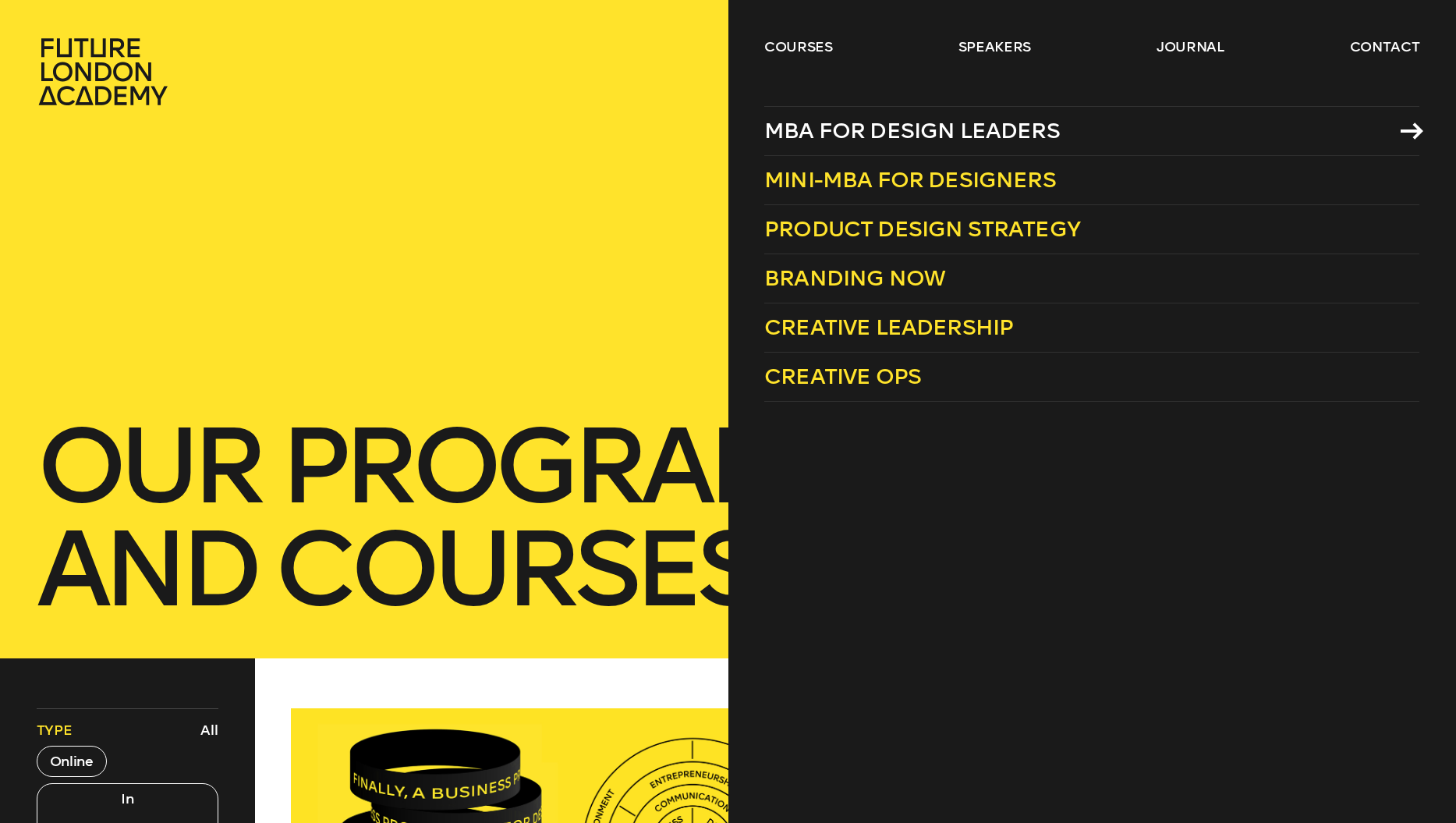
click at [1408, 127] on icon at bounding box center [1412, 130] width 23 height 17
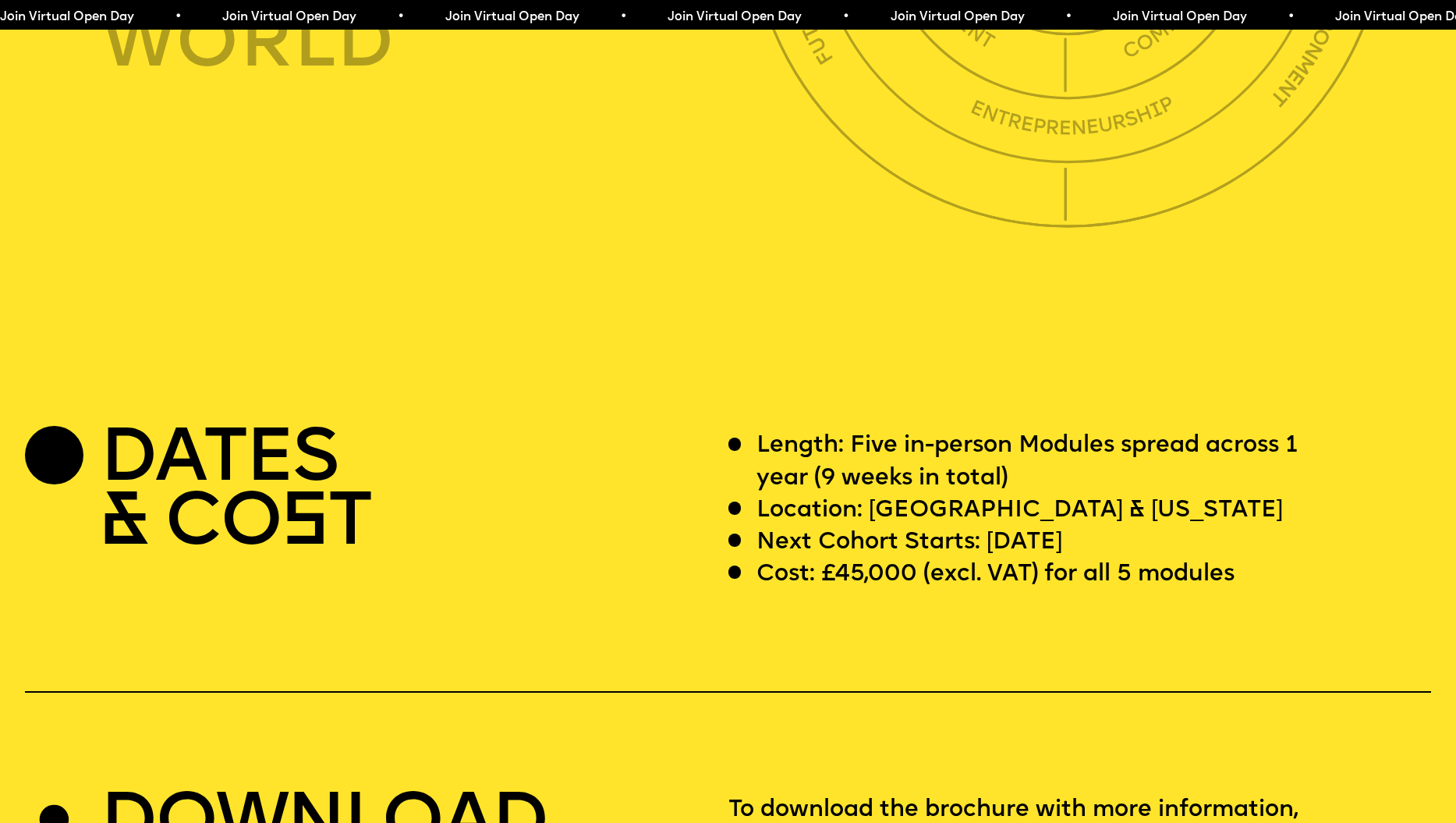
scroll to position [5642, 0]
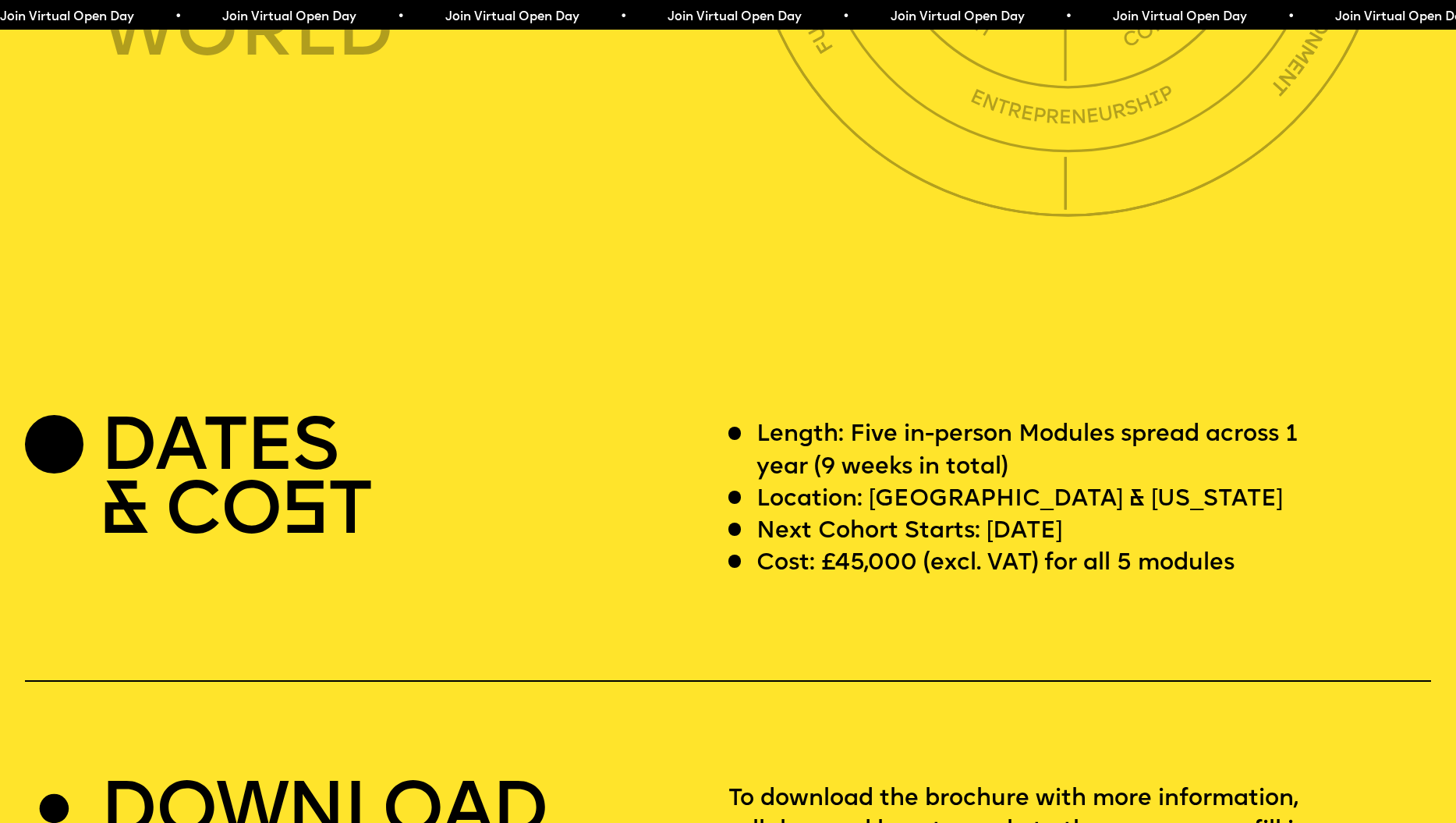
drag, startPoint x: 758, startPoint y: 494, endPoint x: 1158, endPoint y: 496, distance: 400.0
click at [1158, 515] on div "Next Cohort Starts: [DATE]" at bounding box center [1035, 531] width 615 height 32
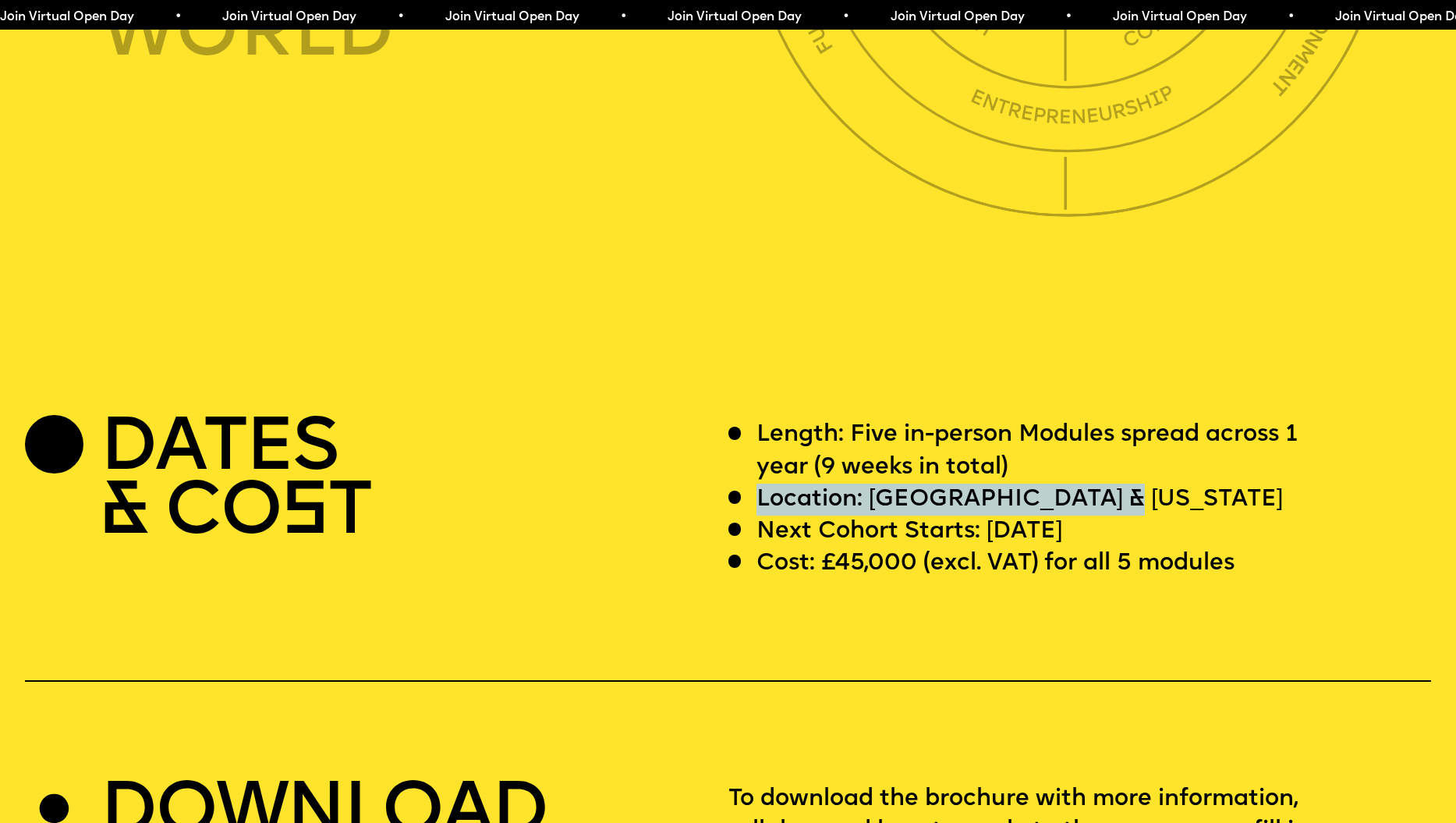
drag, startPoint x: 753, startPoint y: 459, endPoint x: 1132, endPoint y: 464, distance: 379.0
click at [1132, 484] on div "Location: [GEOGRAPHIC_DATA] & [US_STATE]" at bounding box center [1035, 499] width 615 height 32
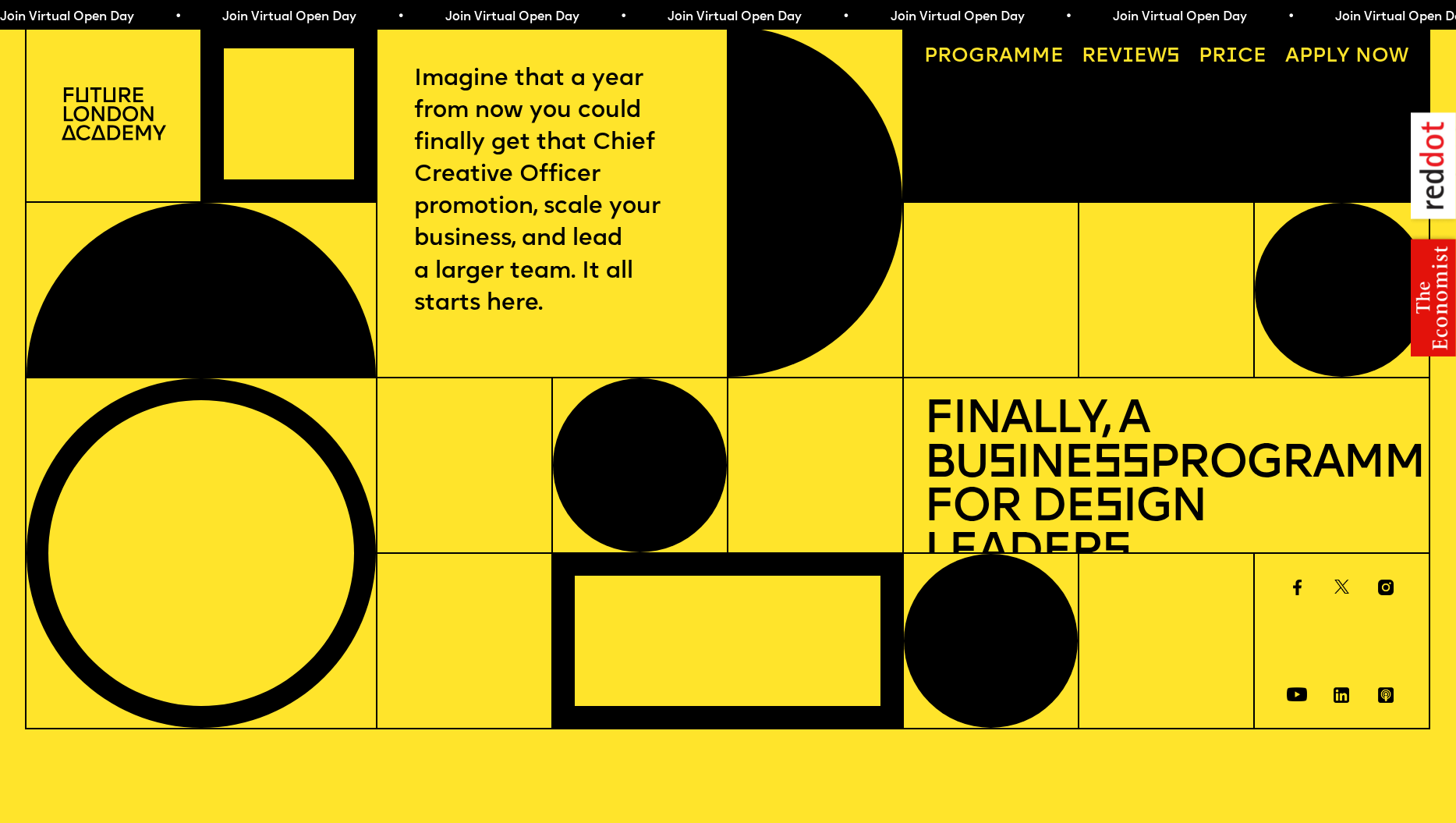
scroll to position [0, 0]
